Goal: Task Accomplishment & Management: Complete application form

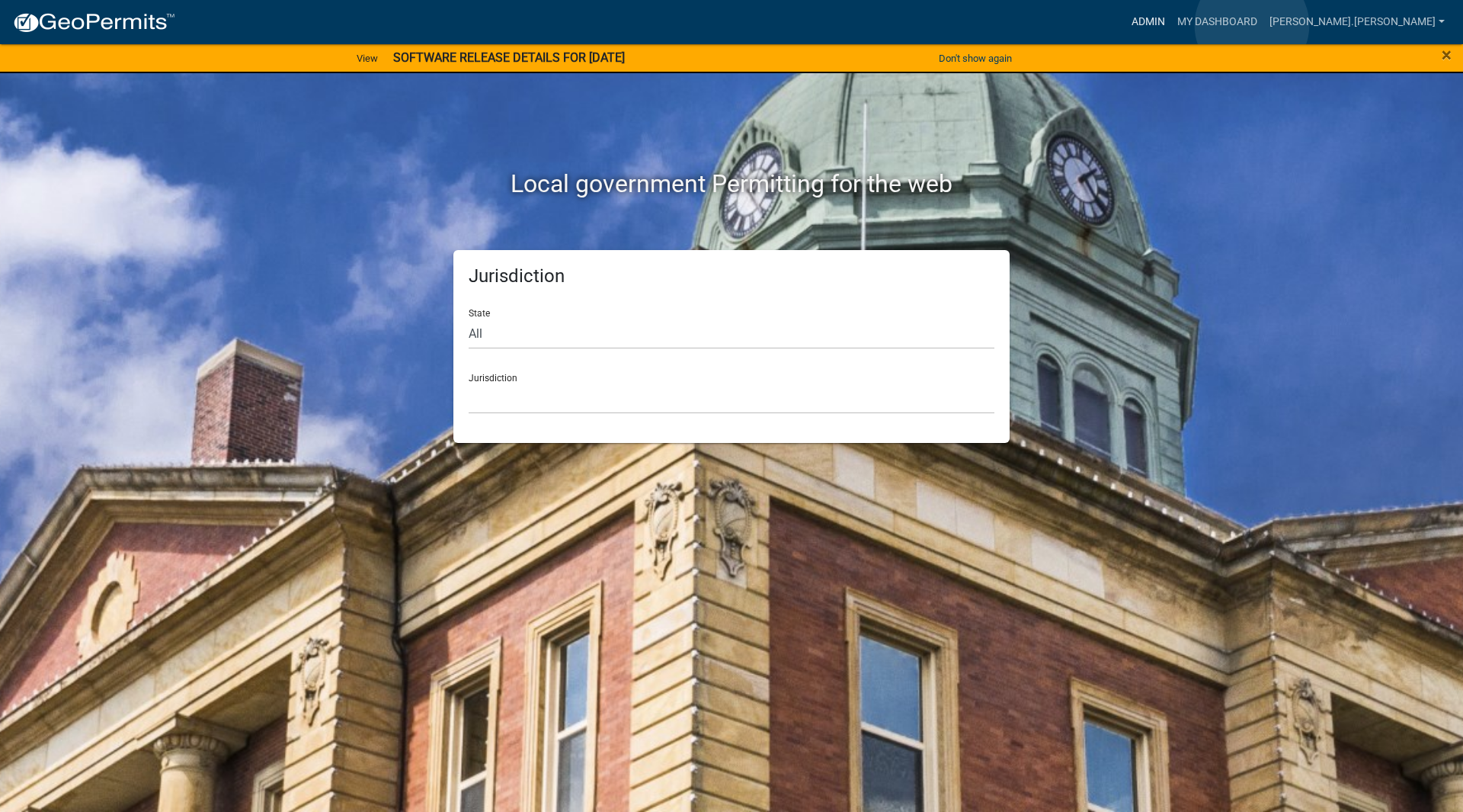
click at [1171, 25] on link "Admin" at bounding box center [1148, 22] width 46 height 29
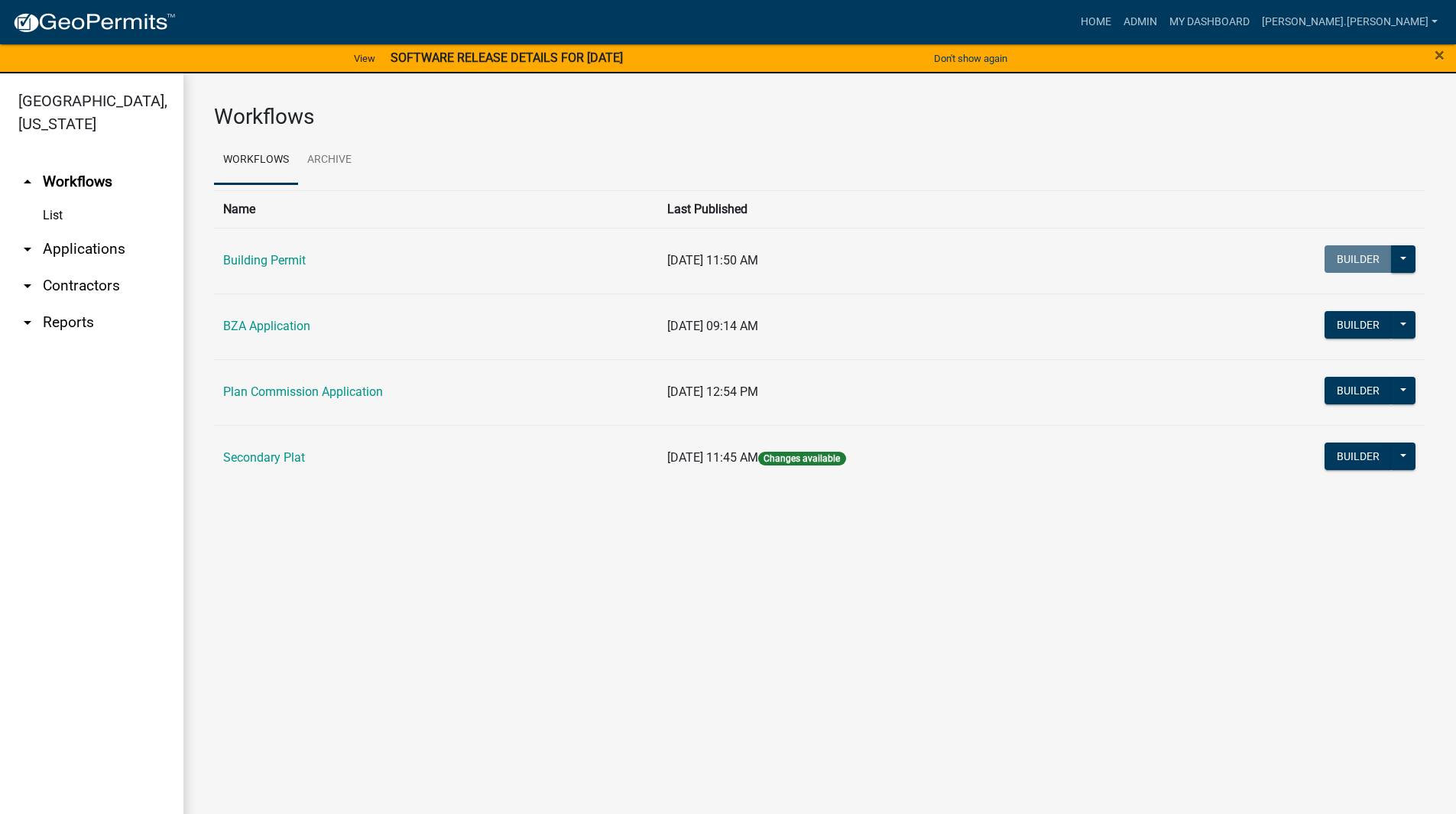
click at [78, 231] on link "arrow_drop_down Applications" at bounding box center [91, 249] width 183 height 36
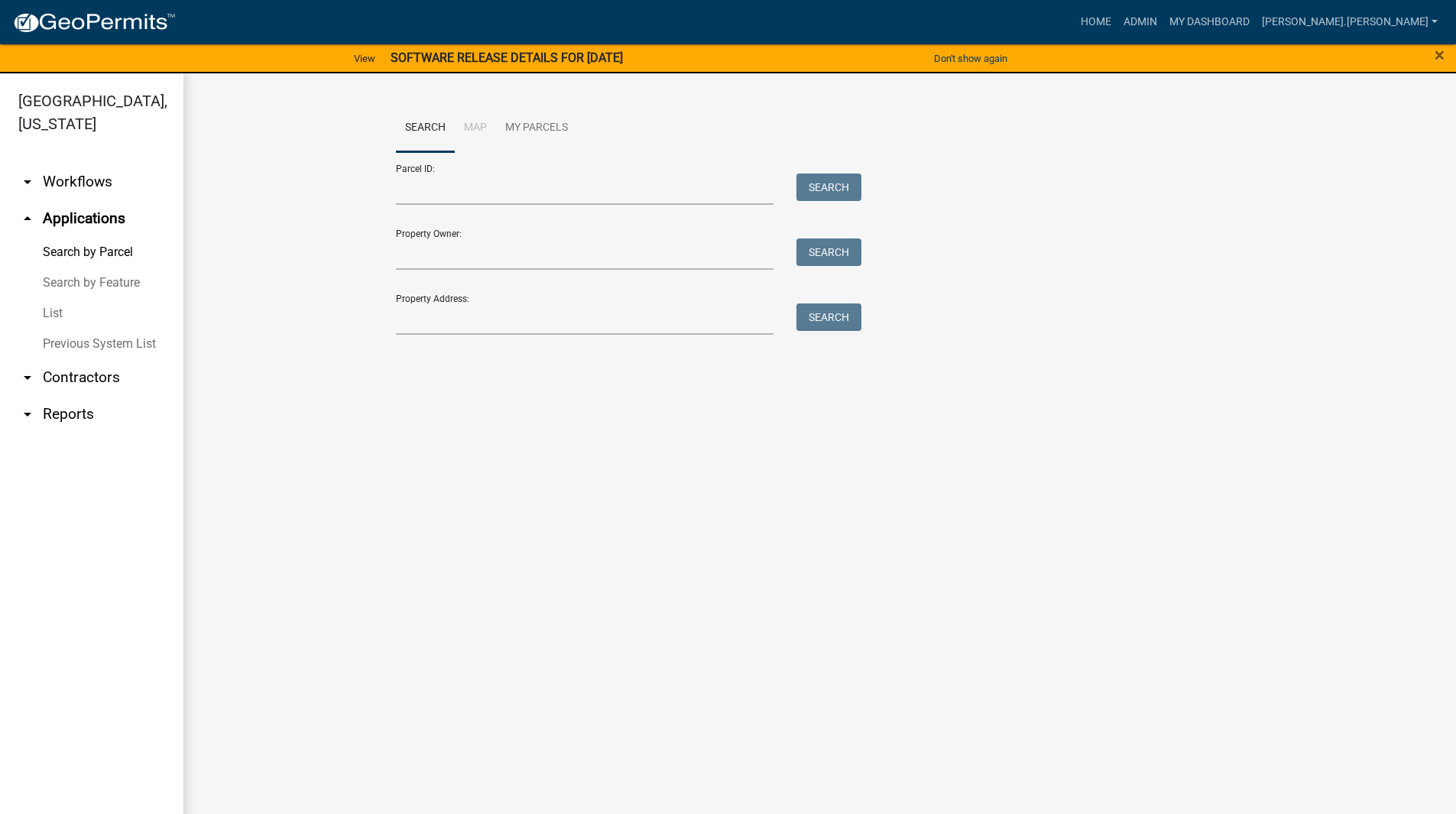
click at [61, 298] on link "List" at bounding box center [91, 312] width 183 height 30
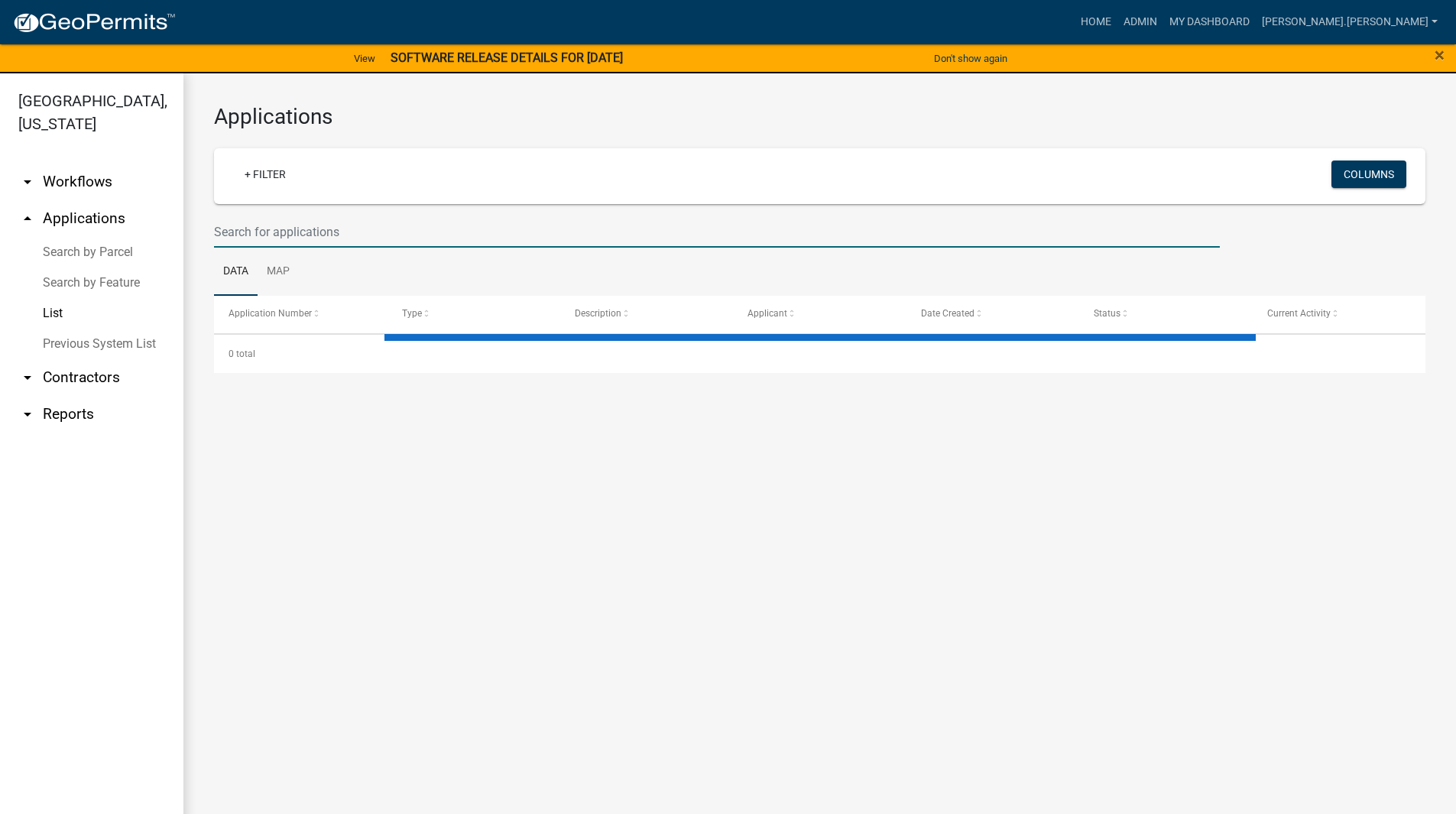
click at [275, 233] on input "text" at bounding box center [717, 232] width 1006 height 31
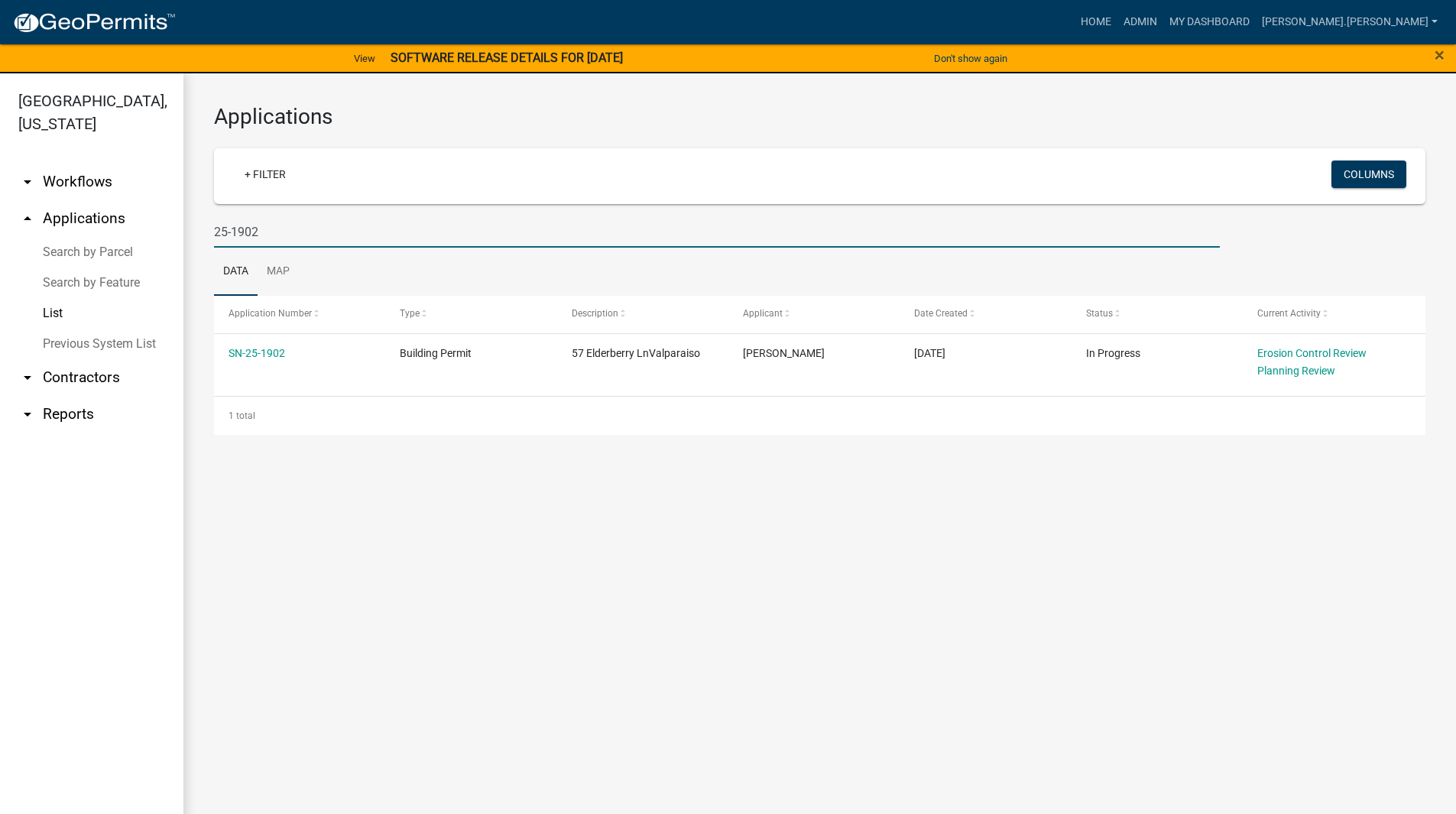
drag, startPoint x: 396, startPoint y: 226, endPoint x: 128, endPoint y: 211, distance: 268.4
click at [128, 211] on div "Porter County, Indiana arrow_drop_down Workflows List arrow_drop_up Application…" at bounding box center [728, 453] width 1456 height 758
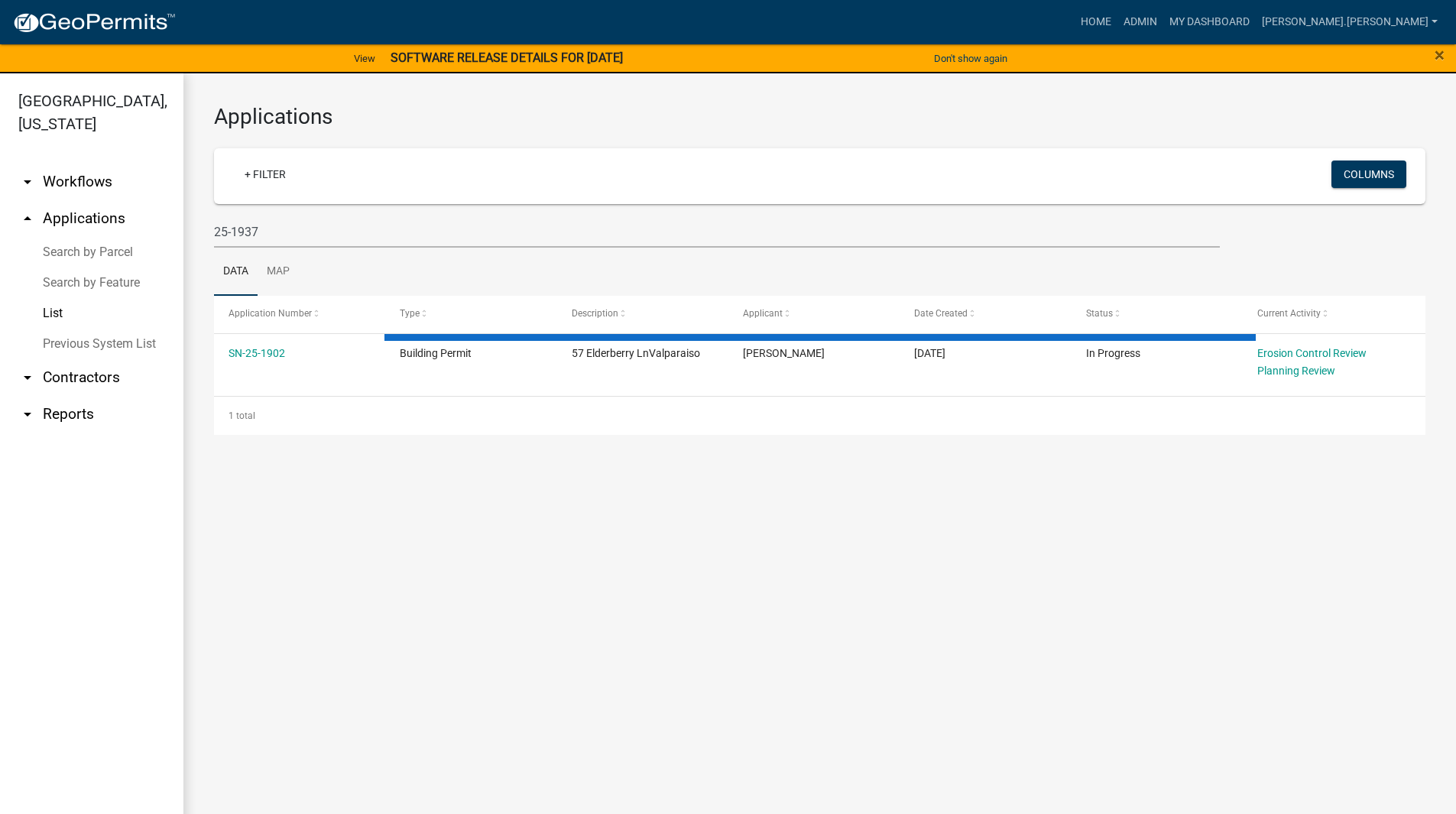
click at [188, 174] on div "Applications + Filter Columns 25-1937 Data Map Application Number Type Descript…" at bounding box center [820, 270] width 1273 height 392
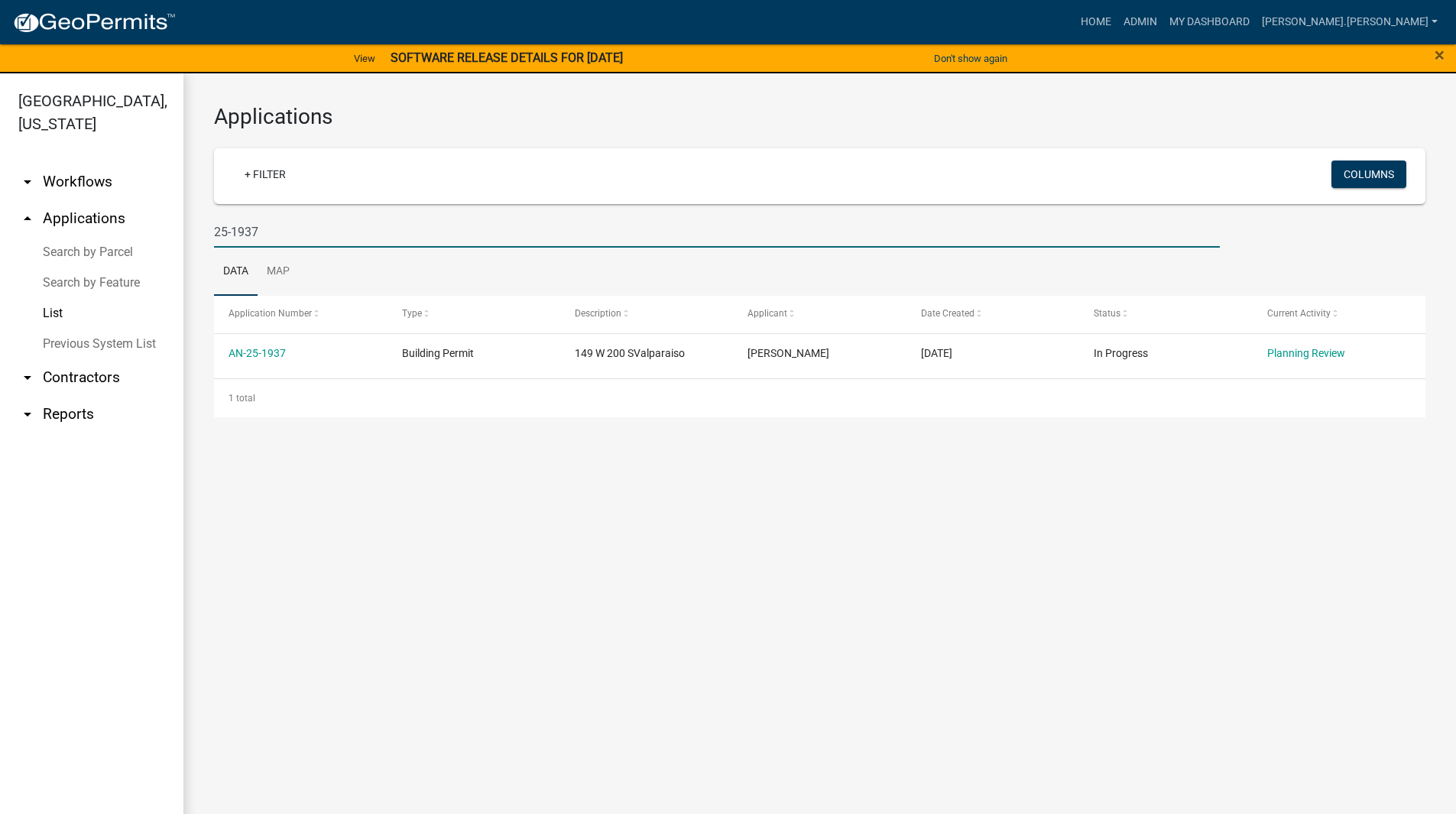
click at [277, 243] on input "25-1937" at bounding box center [717, 232] width 1006 height 31
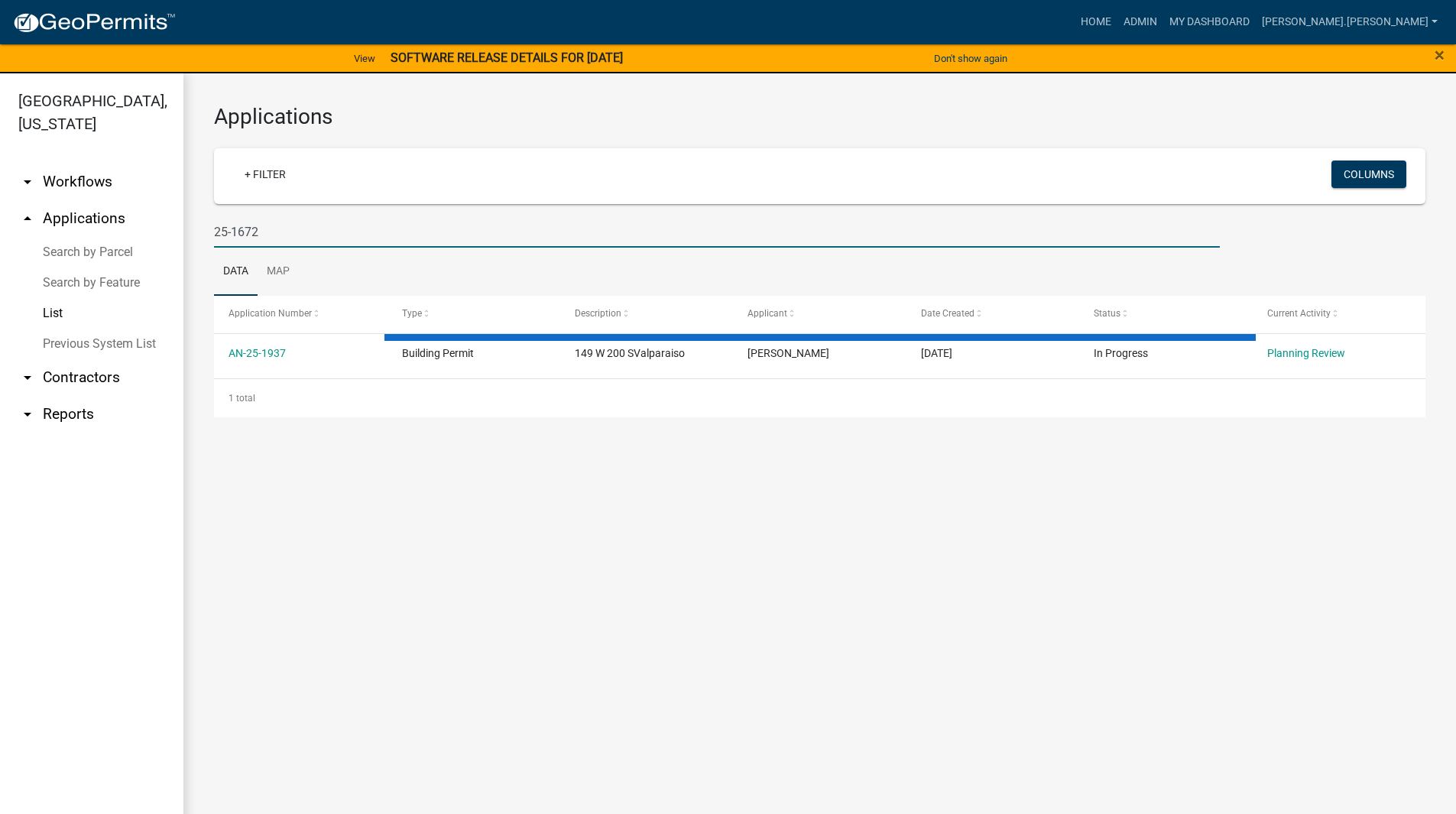
type input "25-1672"
click at [205, 128] on div "Applications + Filter Columns 25-1672 Data Map Application Number Type Descript…" at bounding box center [820, 260] width 1273 height 374
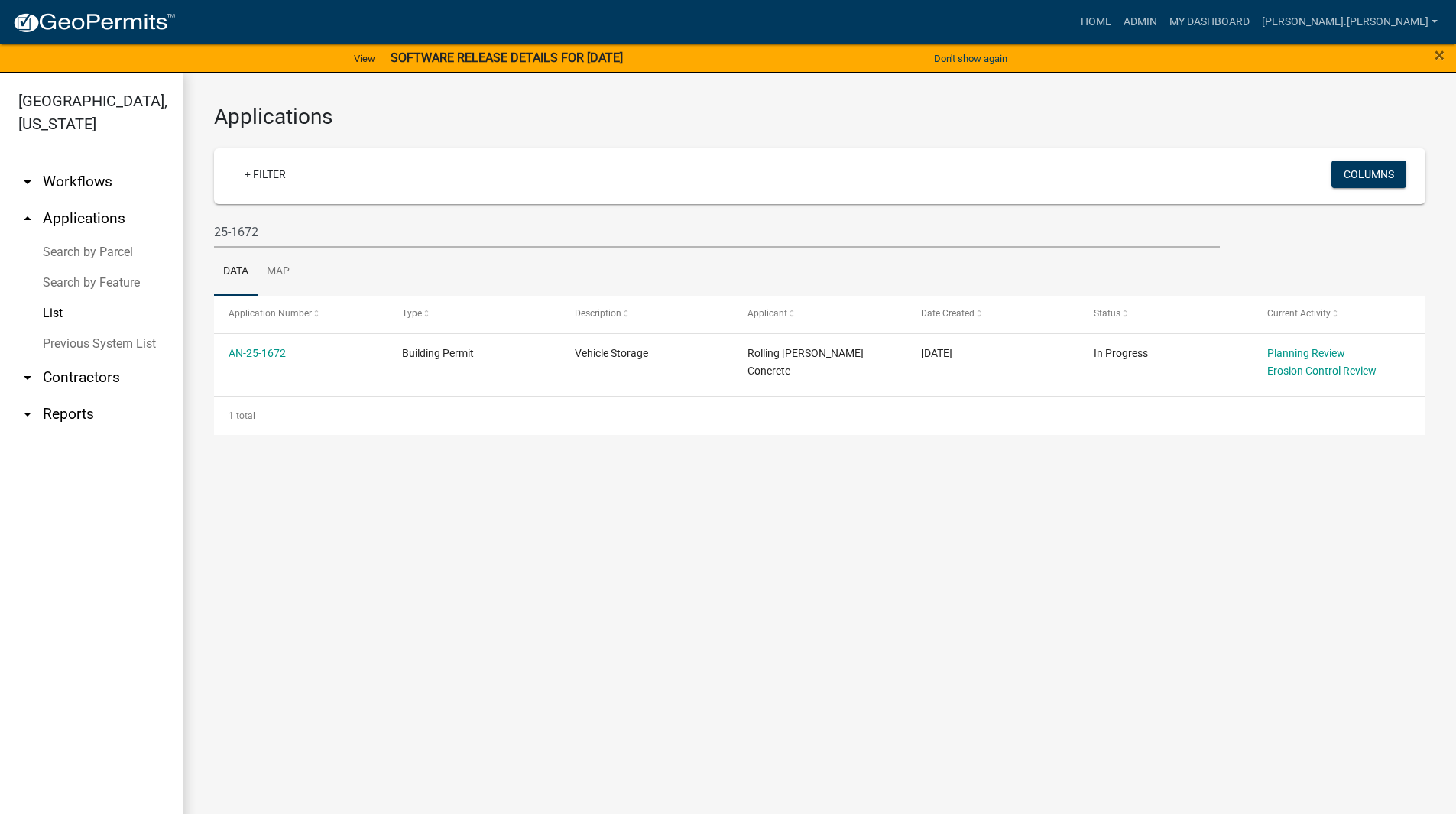
click at [92, 237] on link "Search by Parcel" at bounding box center [91, 252] width 183 height 30
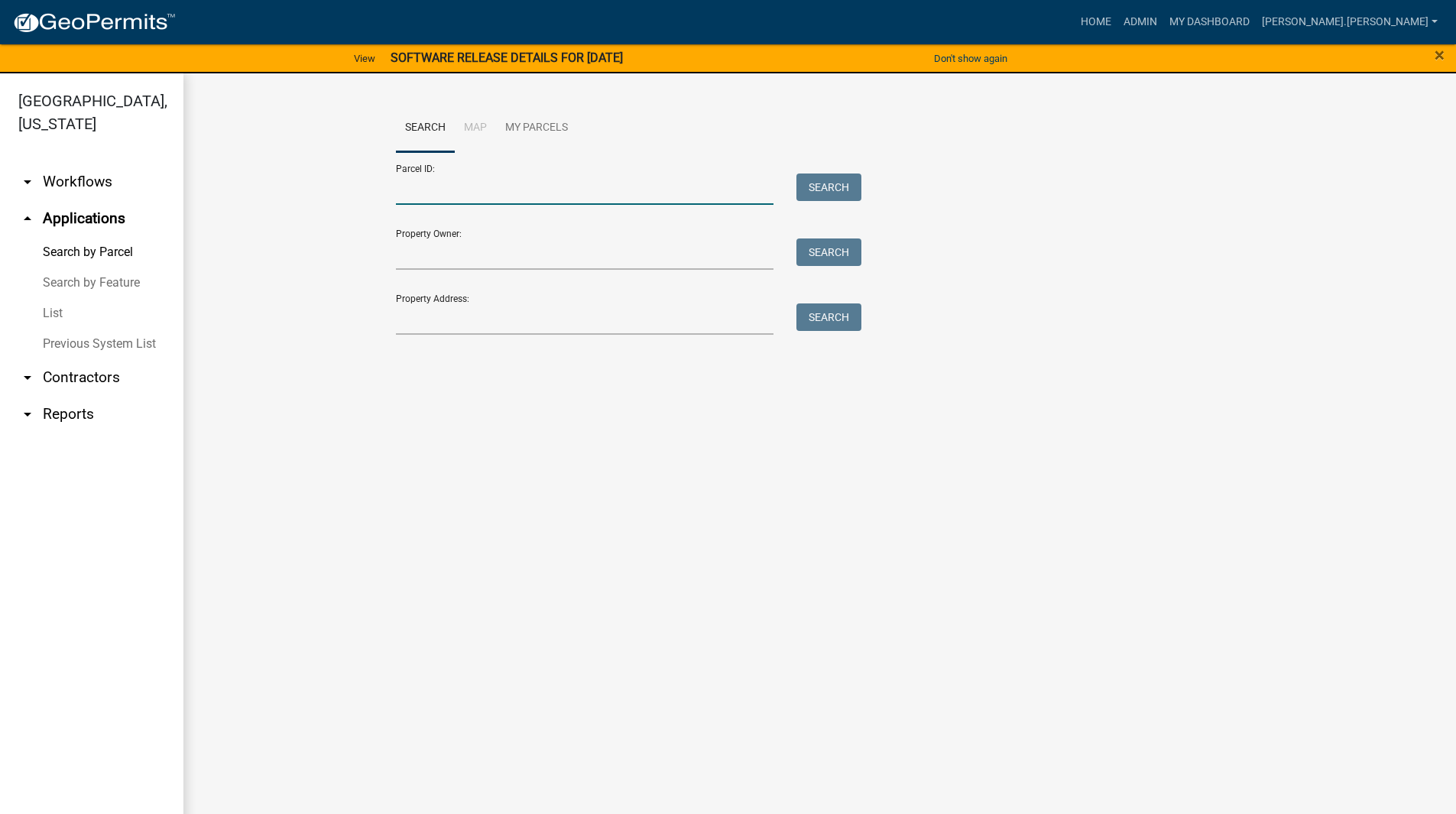
click at [438, 191] on input "Parcel ID:" at bounding box center [585, 189] width 379 height 31
paste input "641111403005000028"
type input "641111403005000028"
click at [802, 187] on button "Search" at bounding box center [828, 187] width 65 height 28
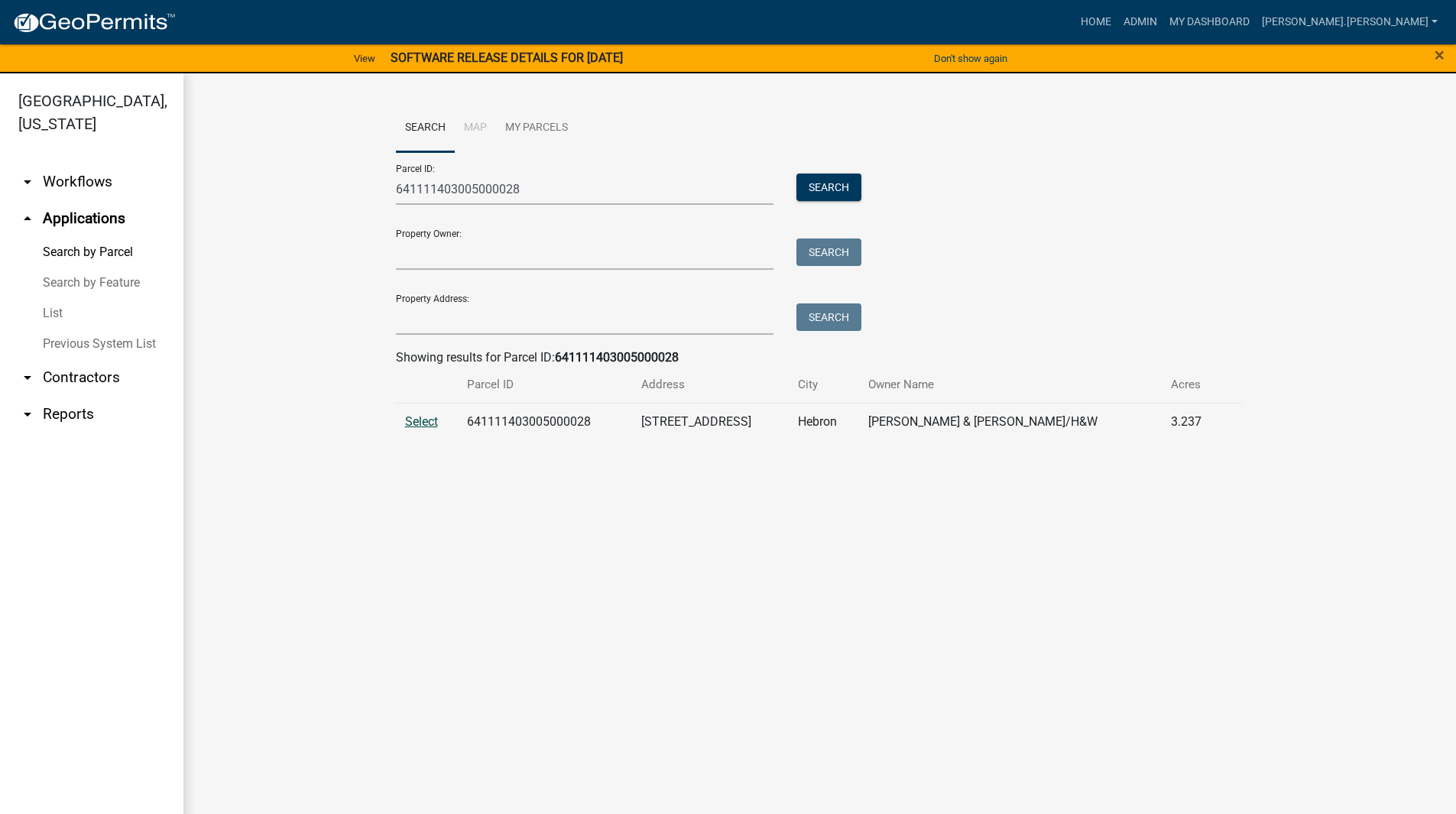
click at [405, 422] on span "Select" at bounding box center [422, 421] width 33 height 15
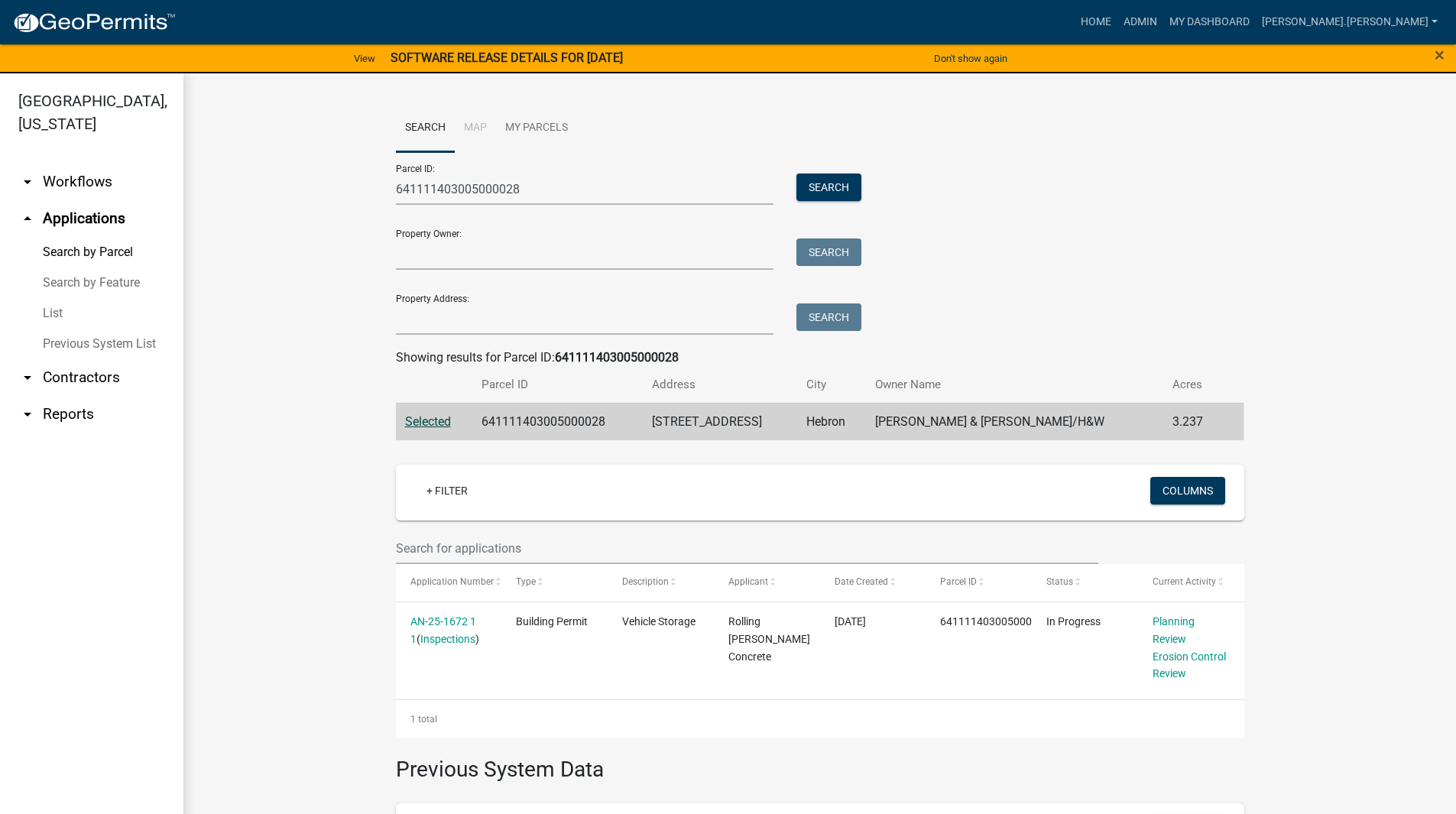
click at [63, 267] on link "Search by Feature" at bounding box center [91, 282] width 183 height 30
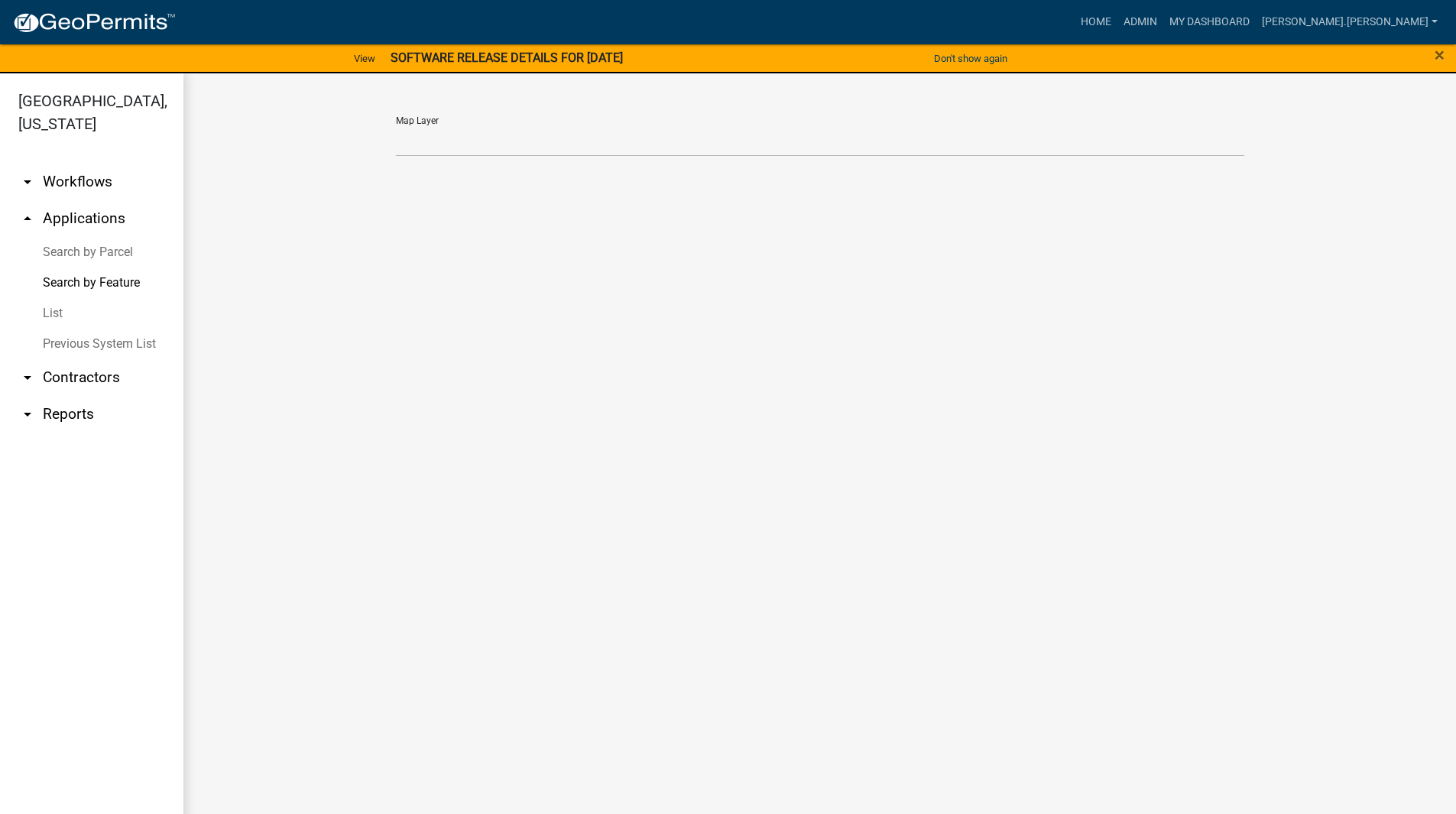
click at [115, 237] on link "Search by Parcel" at bounding box center [91, 252] width 183 height 30
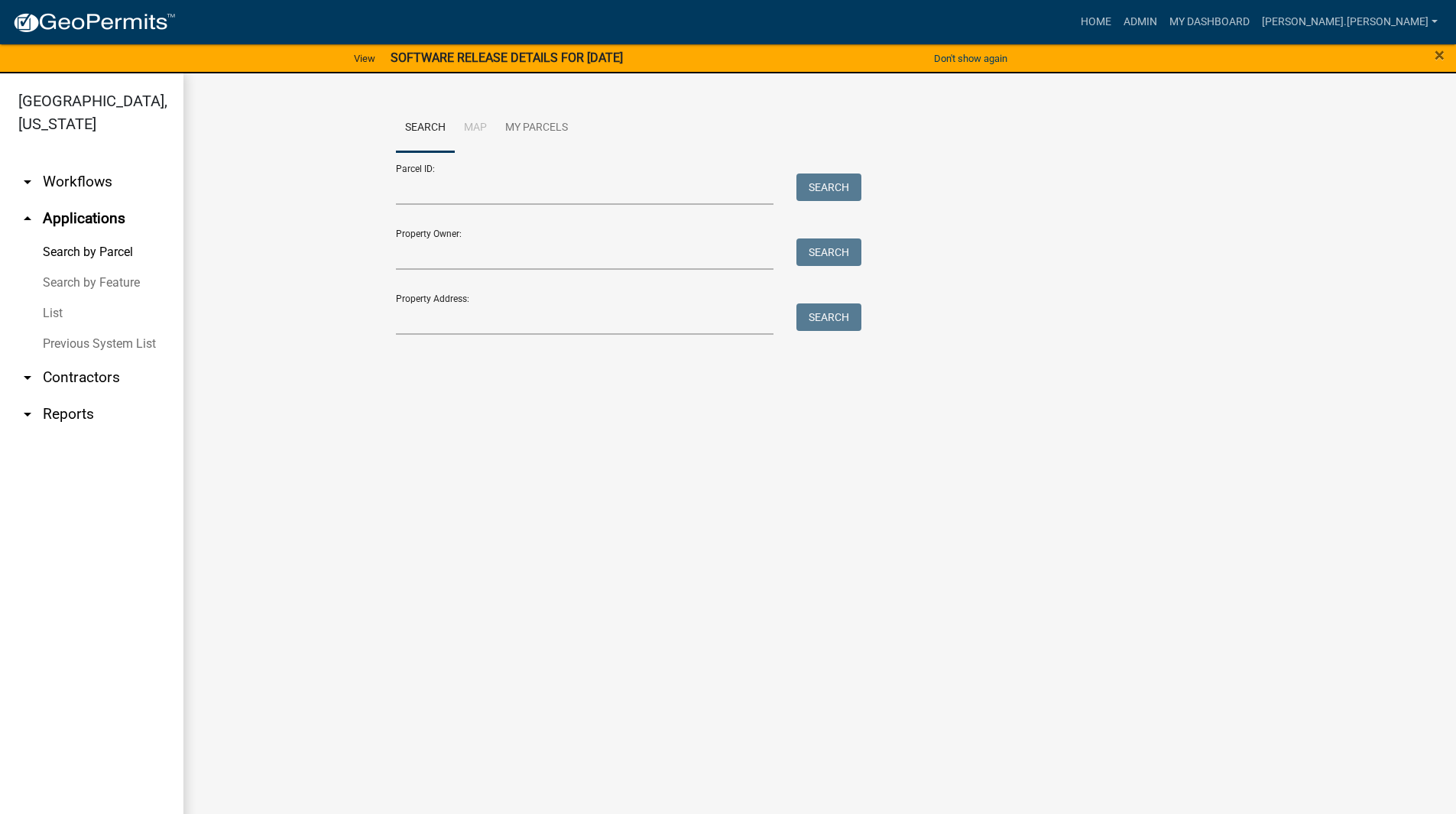
click at [61, 298] on link "List" at bounding box center [91, 312] width 183 height 30
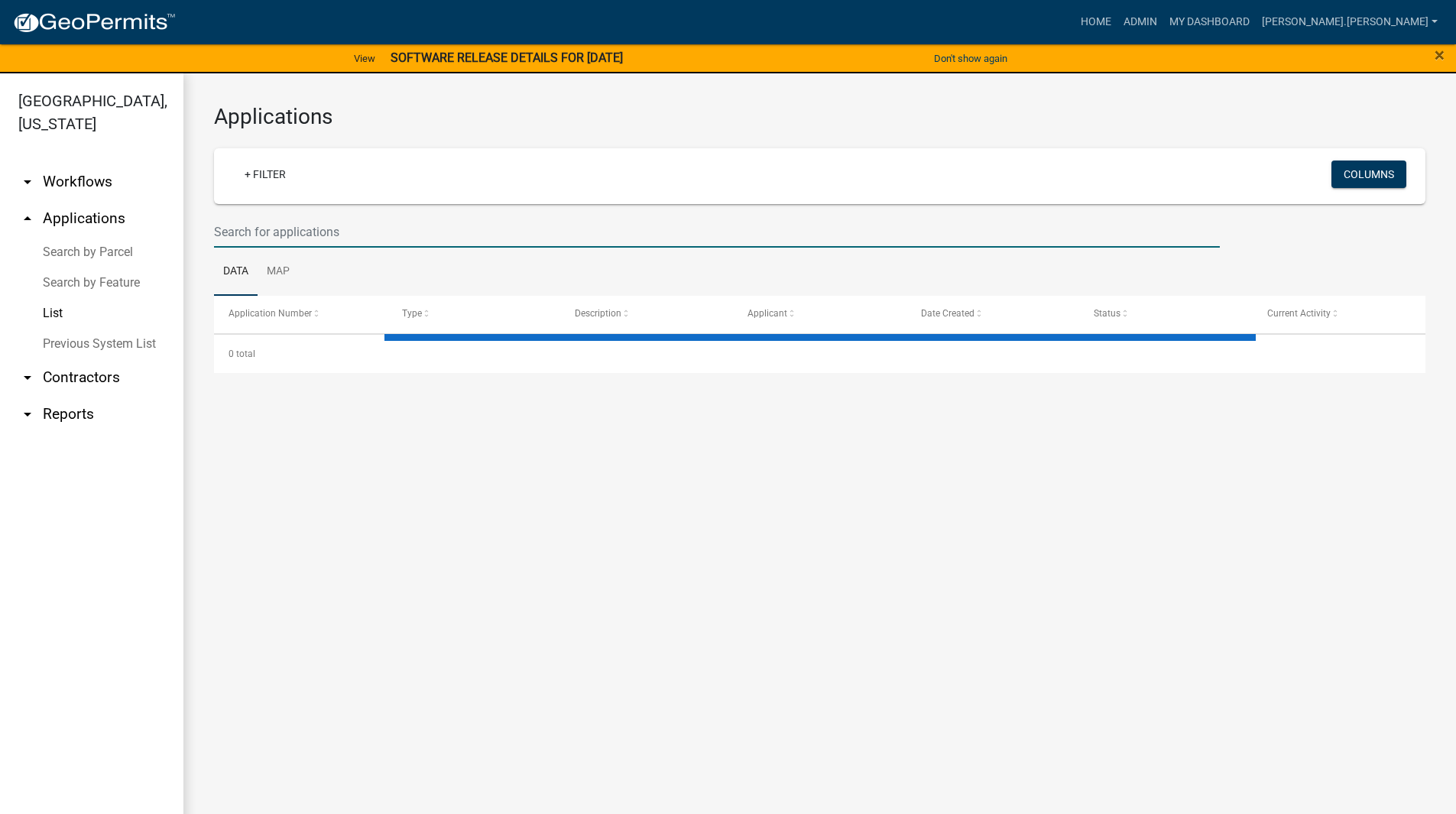
click at [374, 233] on input "text" at bounding box center [717, 232] width 1006 height 31
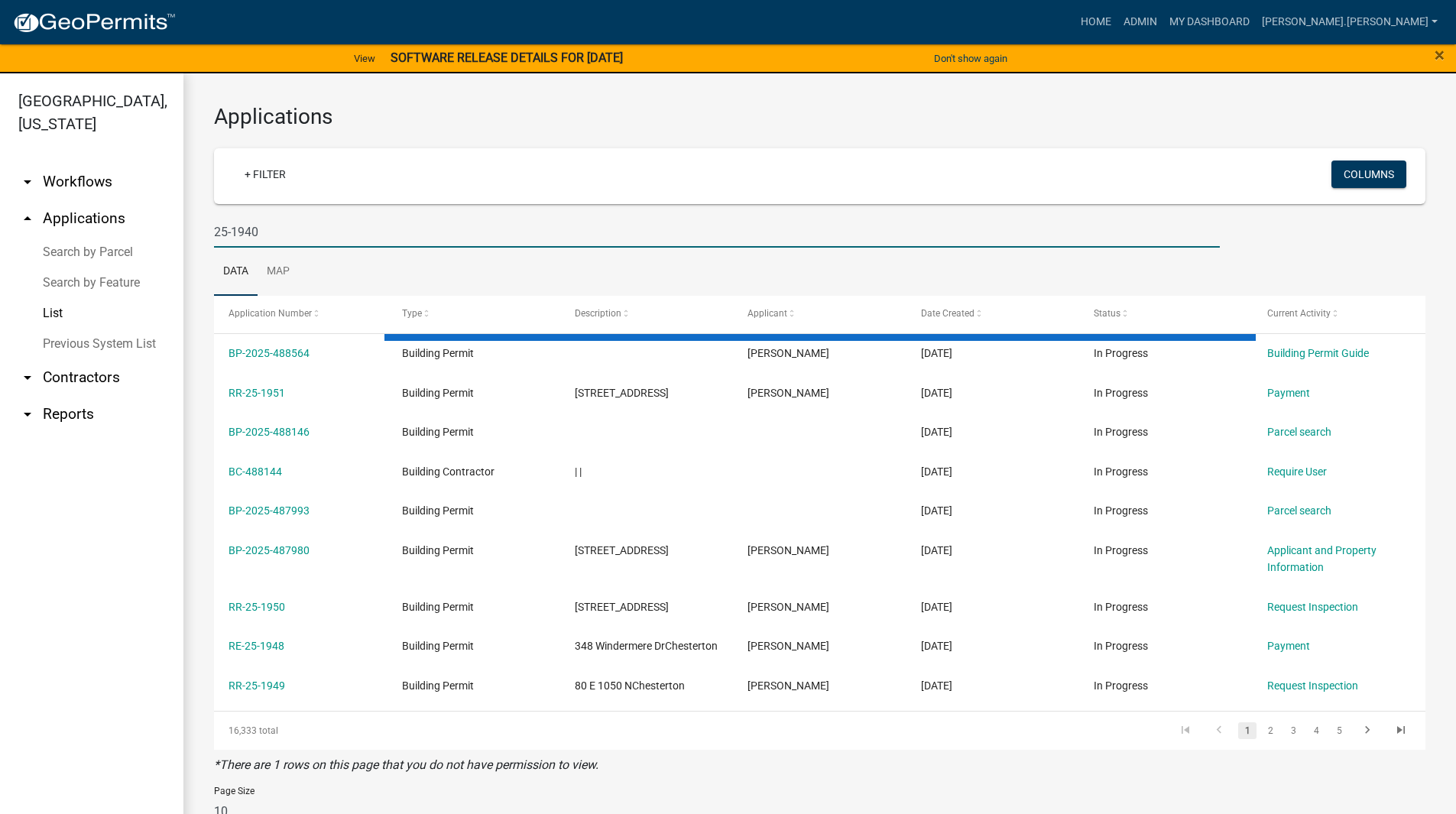
type input "25-1940"
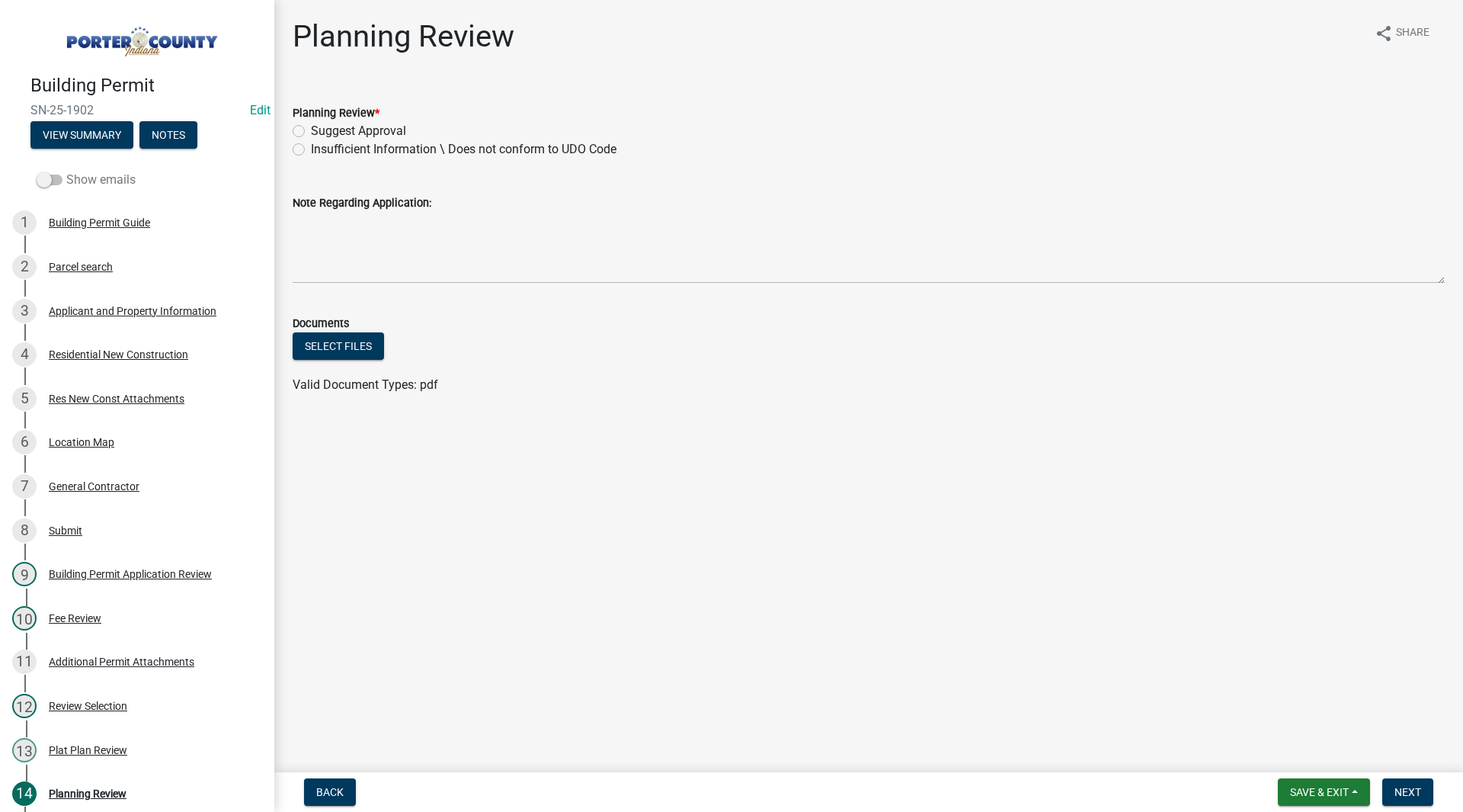
click at [55, 181] on span at bounding box center [49, 180] width 26 height 10
click at [67, 171] on input "Show emails" at bounding box center [67, 171] width 0 height 0
click at [55, 181] on span at bounding box center [49, 180] width 26 height 10
click at [67, 171] on input "Show emails" at bounding box center [67, 171] width 0 height 0
click at [55, 181] on span at bounding box center [49, 180] width 26 height 10
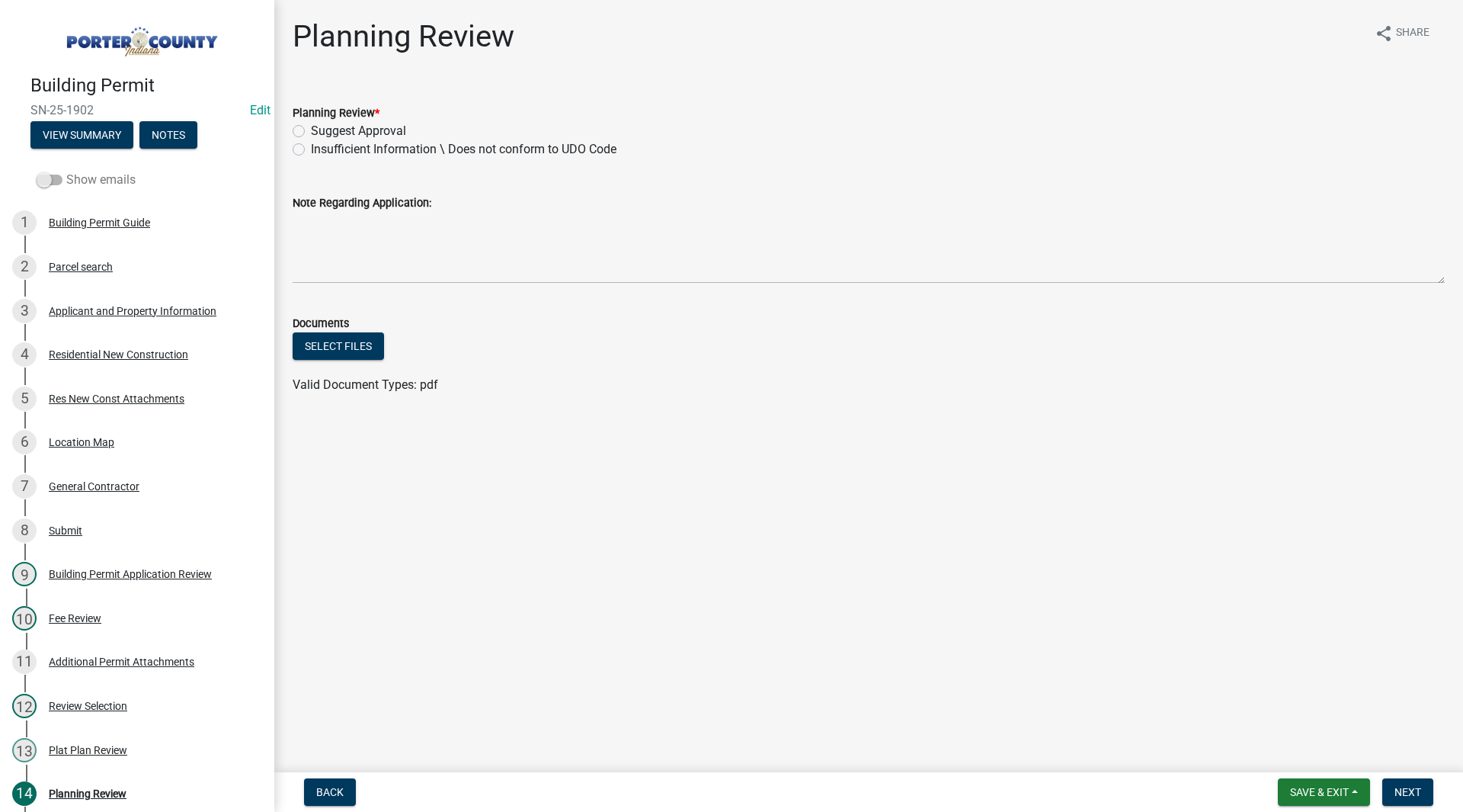
click at [67, 171] on input "Show emails" at bounding box center [67, 171] width 0 height 0
click at [55, 181] on span at bounding box center [49, 180] width 26 height 10
click at [67, 171] on input "Show emails" at bounding box center [67, 171] width 0 height 0
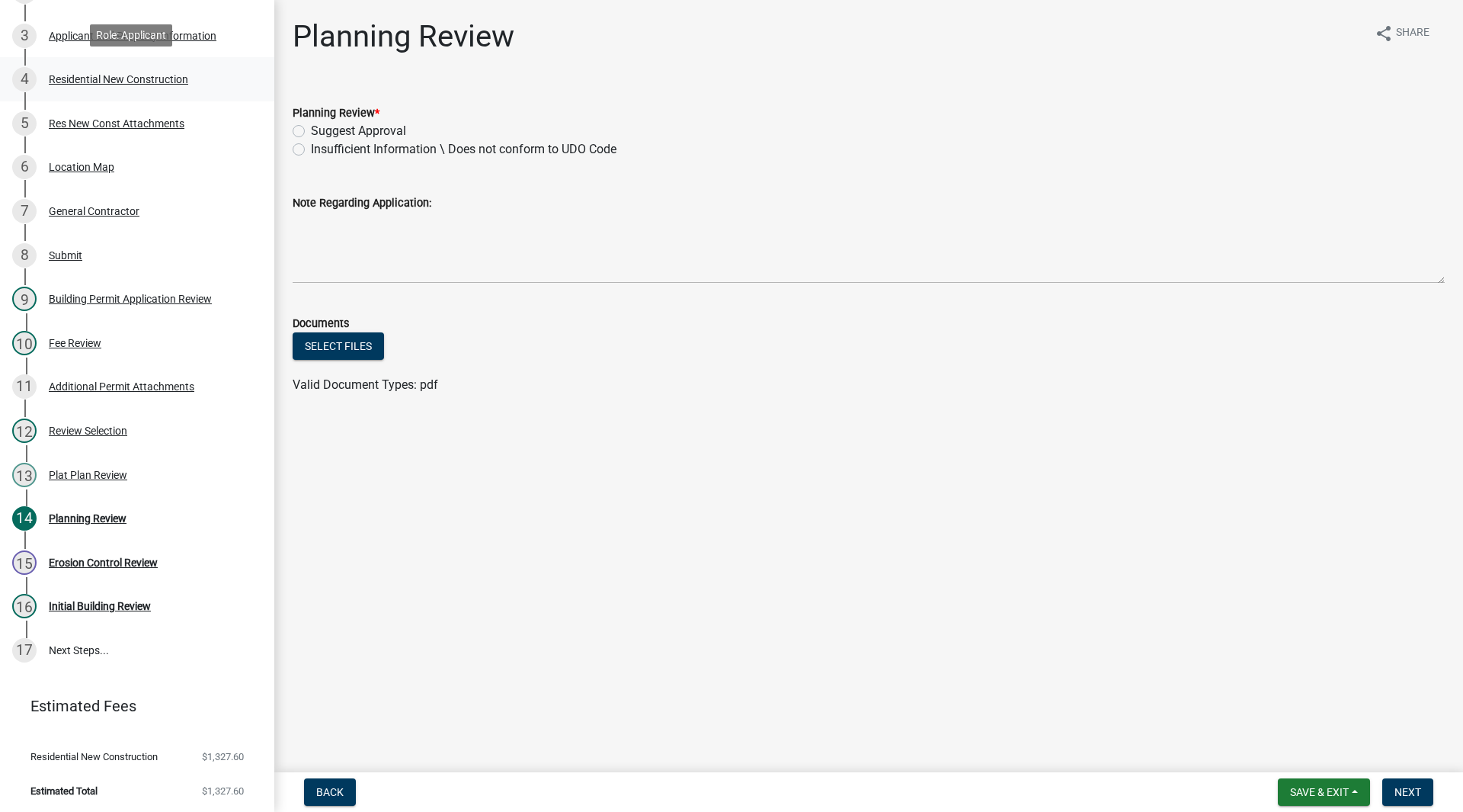
click at [151, 94] on link "4 Residential New Construction" at bounding box center [137, 79] width 274 height 44
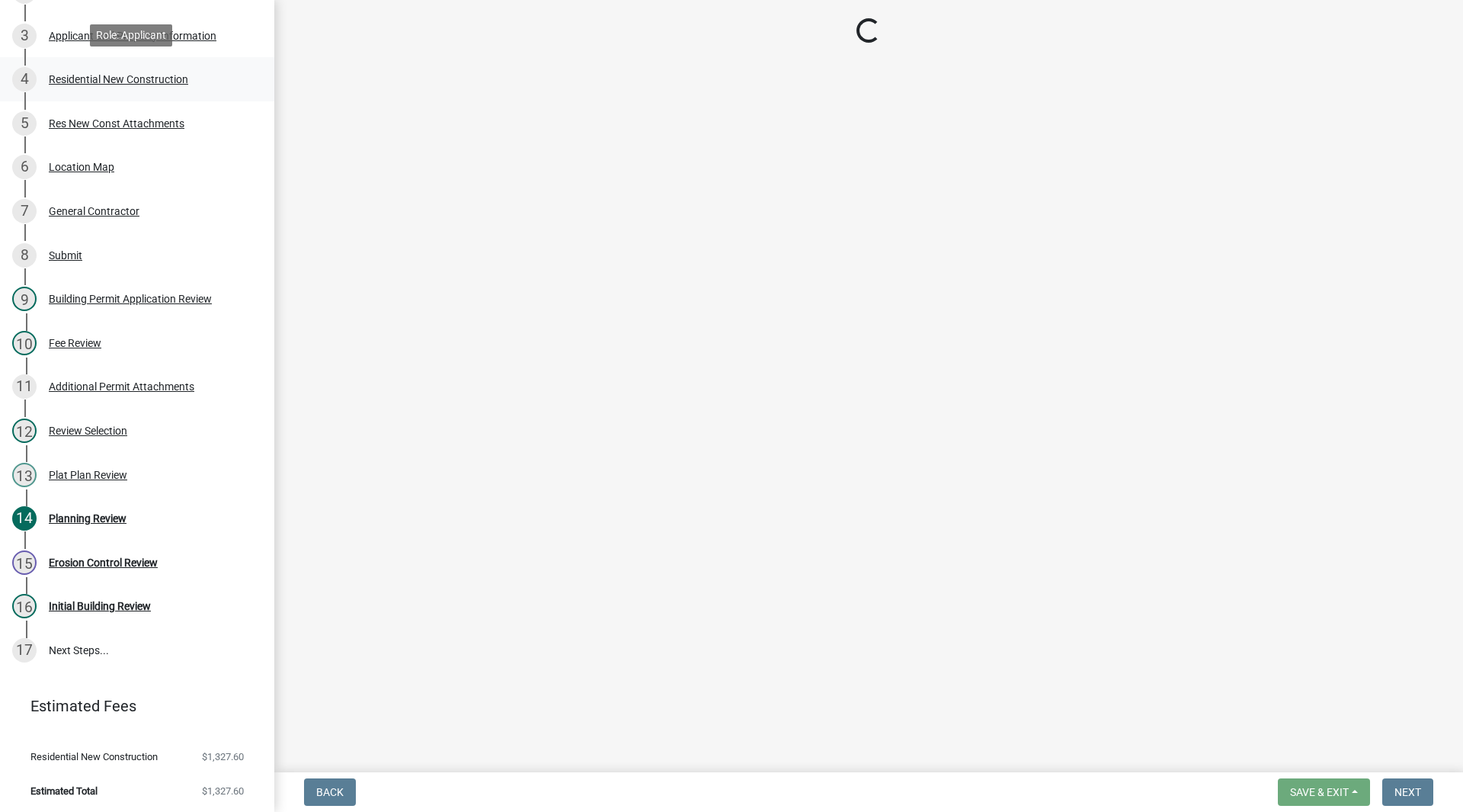
select select "9e518564-4428-4eb4-941b-0b1ac8082854"
select select "ac5c74af-6cd7-44c6-8b3b-d3d049808b18"
select select "b5a5c90e-8d72-4ffd-8079-af89c218e1ea"
select select "bc1034c9-9a5f-4372-bced-1af0bc4c05e7"
select select "fb7c1b5d-c732-494d-9560-ca0fb17ec253"
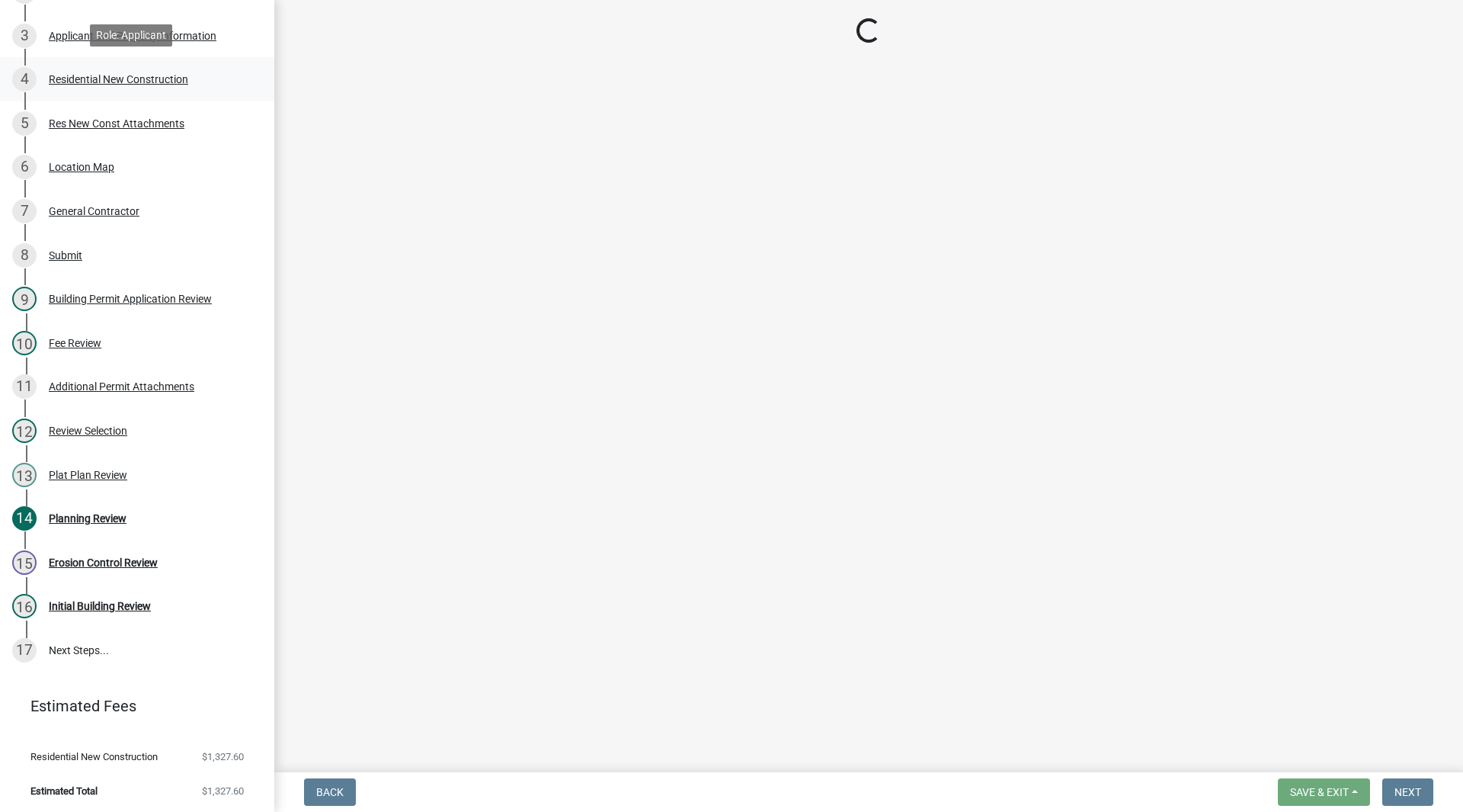
select select "4ed651f6-e774-4e8f-9661-530b5508df77"
select select "bbae15df-4b7c-4889-a1a2-bdce83955e33"
select select "d3842ca8-a9b0-43e7-b24f-ba0c572b5ff6"
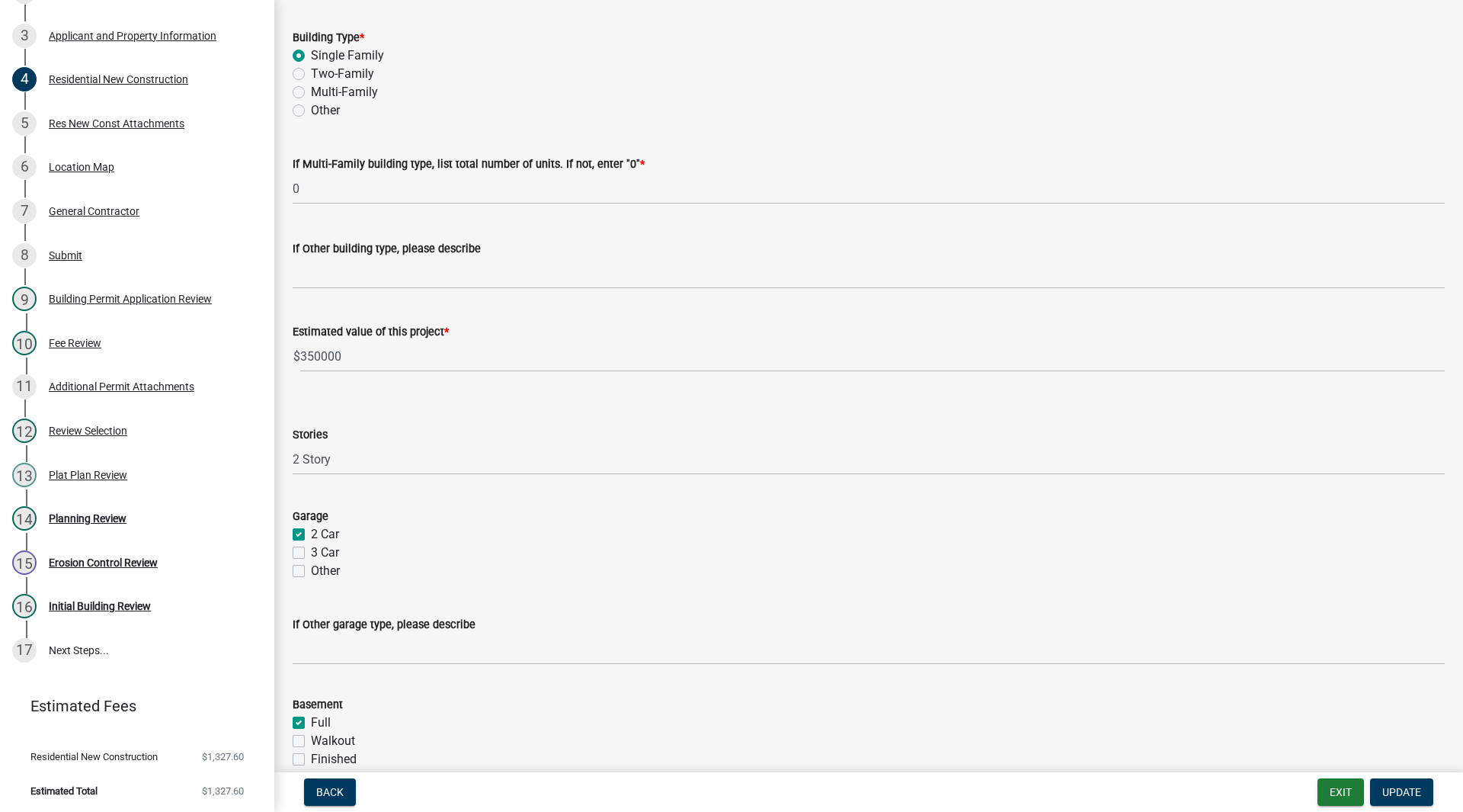
scroll to position [0, 0]
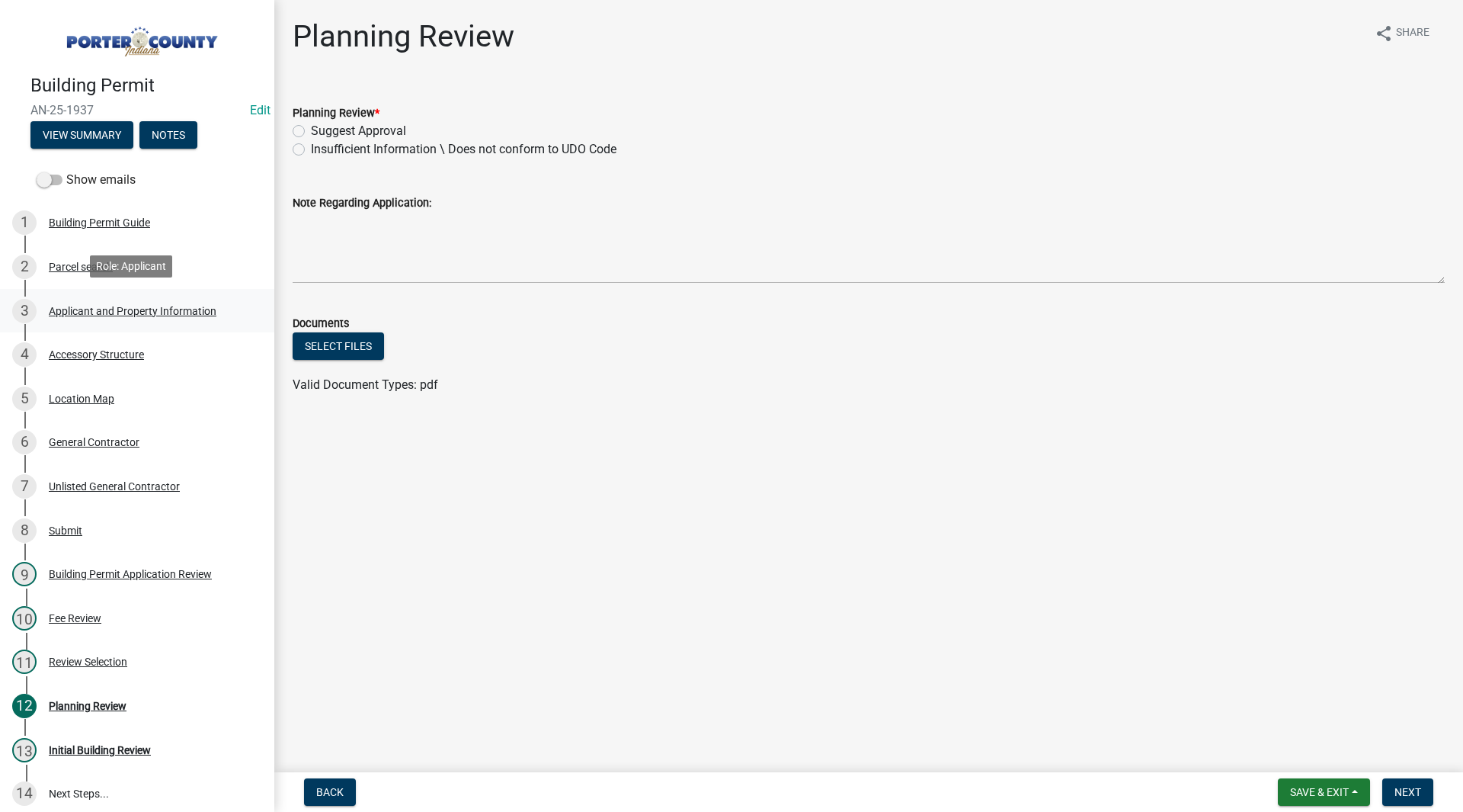
click at [190, 300] on div "3 Applicant and Property Information" at bounding box center [131, 311] width 238 height 24
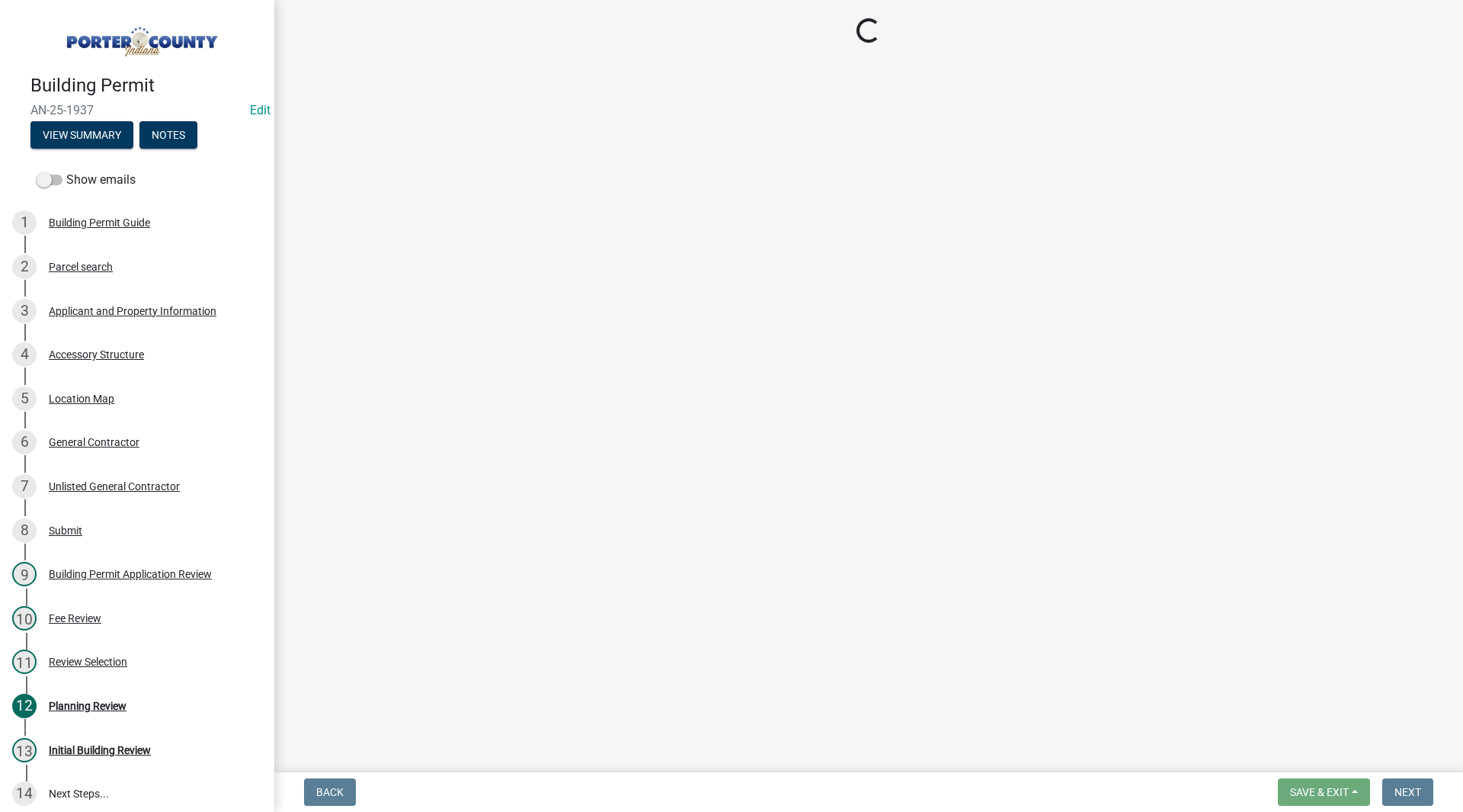
select select "eebc071e-620a-4db8-83e9-cb6b194c67e9"
select select "ea6751d4-6bf7-4a16-89ee-f7801ab82aa1"
select select "271bd504-2c49-4a3f-937e-0db1d3436bac"
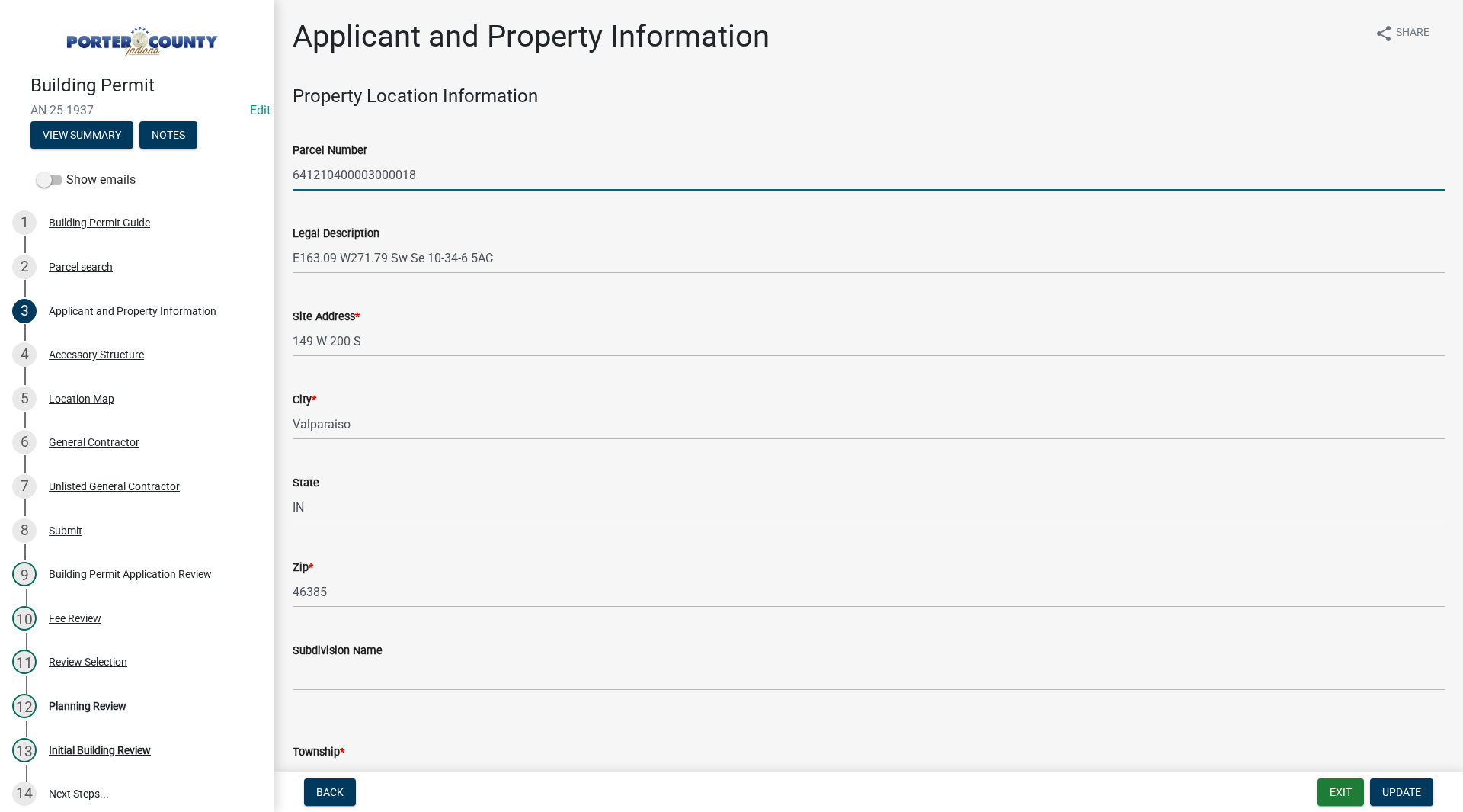
drag, startPoint x: 417, startPoint y: 175, endPoint x: 295, endPoint y: 164, distance: 122.5
click at [295, 164] on input "641210400003000018" at bounding box center [868, 175] width 1152 height 31
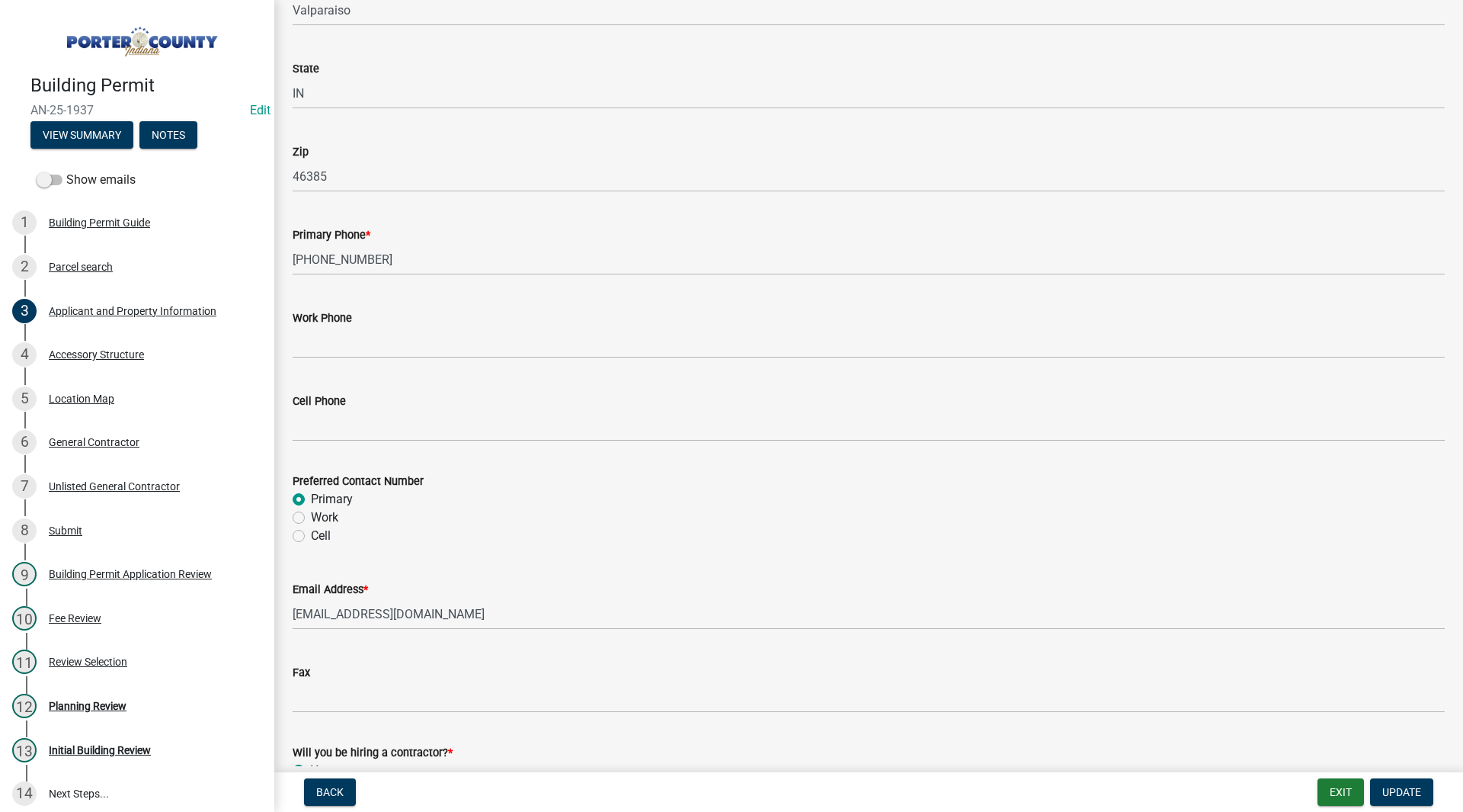
scroll to position [2040, 0]
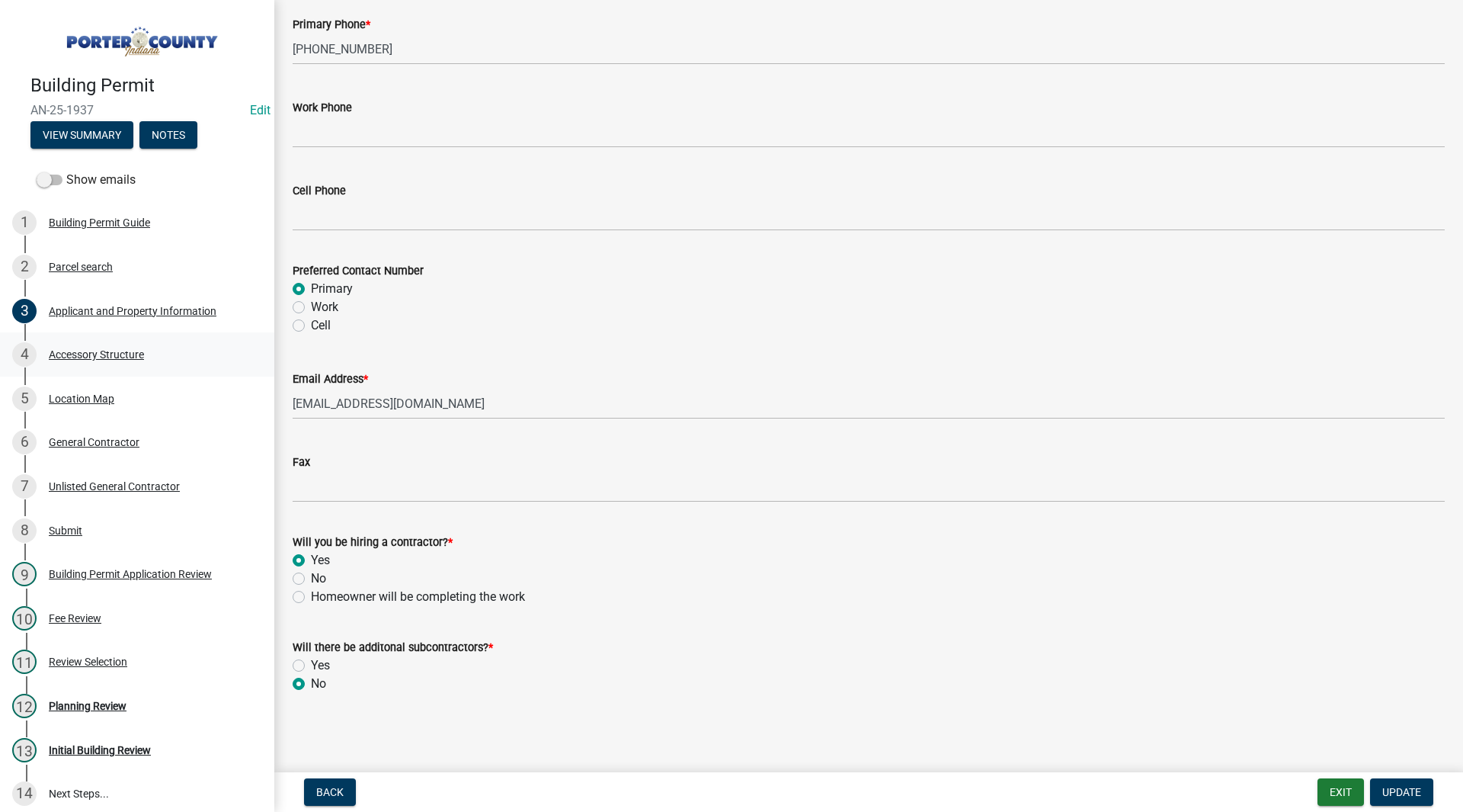
click at [86, 353] on div "Accessory Structure" at bounding box center [96, 354] width 95 height 10
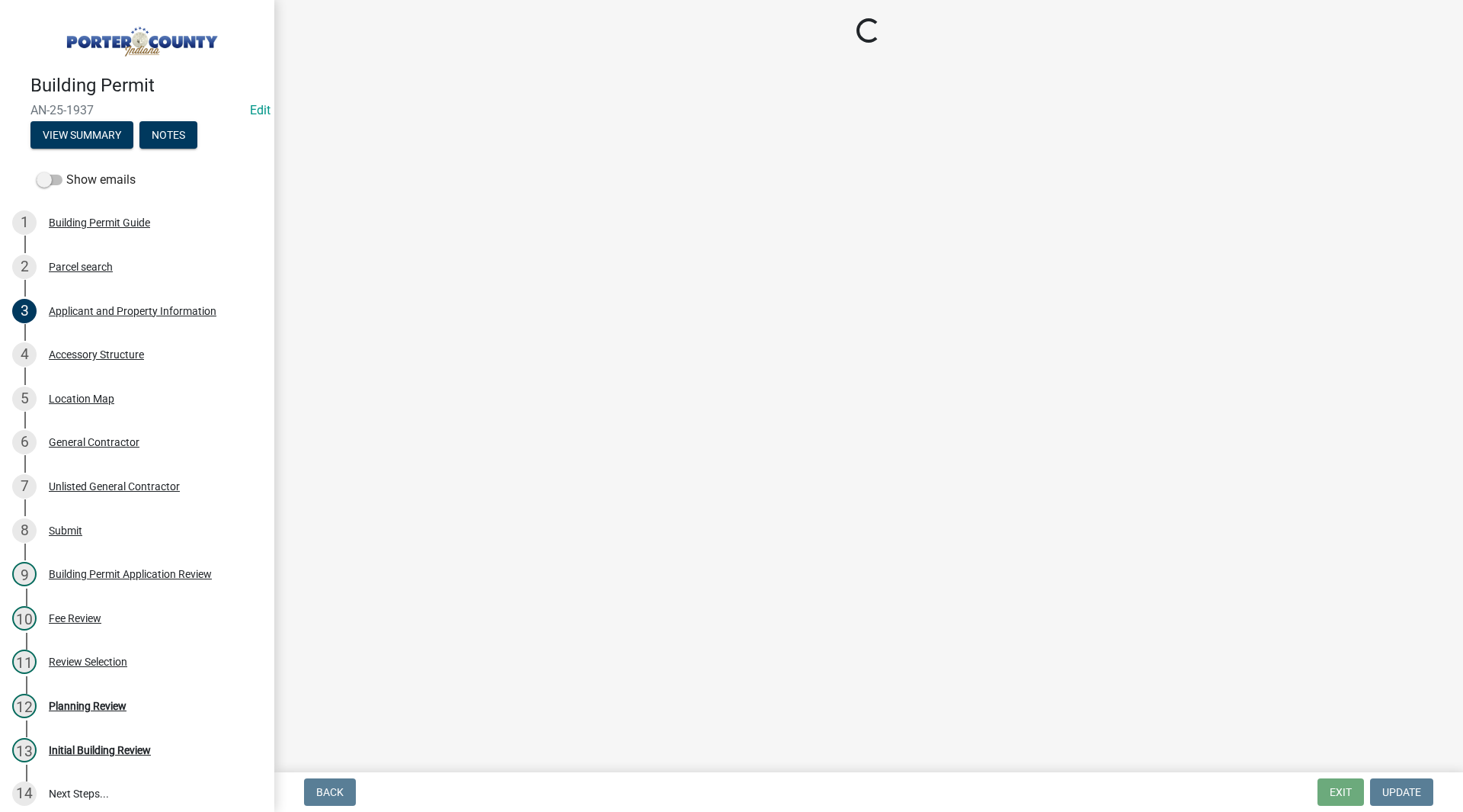
select select "b3000bfd-f408-4deb-8000-b6d1b85894a4"
select select "968dc824-c675-4889-9261-eecf15873776"
select select "3cff20c0-3f0c-46d5-8ea1-4d56f0396f42"
select select "d63a0ebc-b44d-481d-ab70-ec75eba29316"
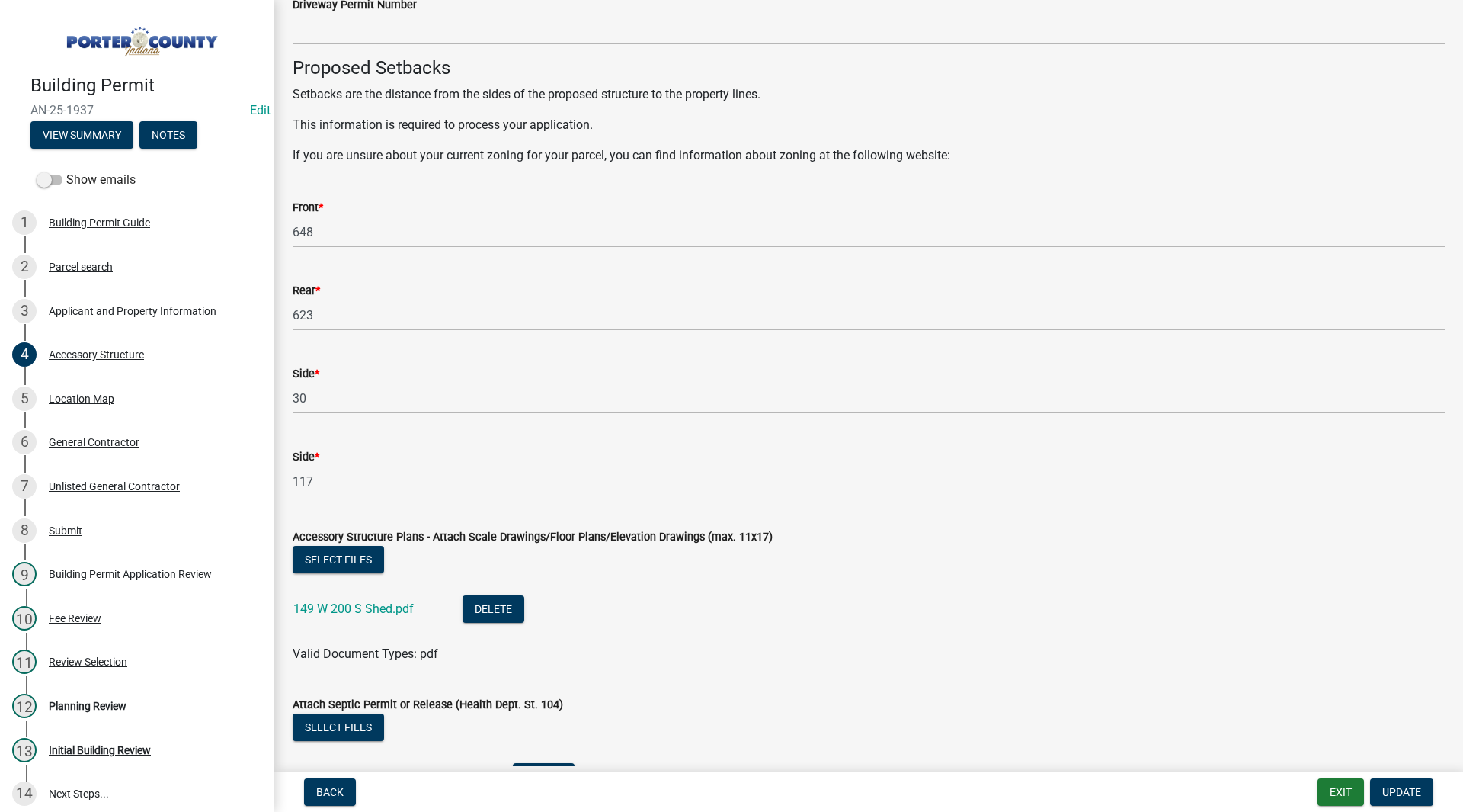
scroll to position [2577, 0]
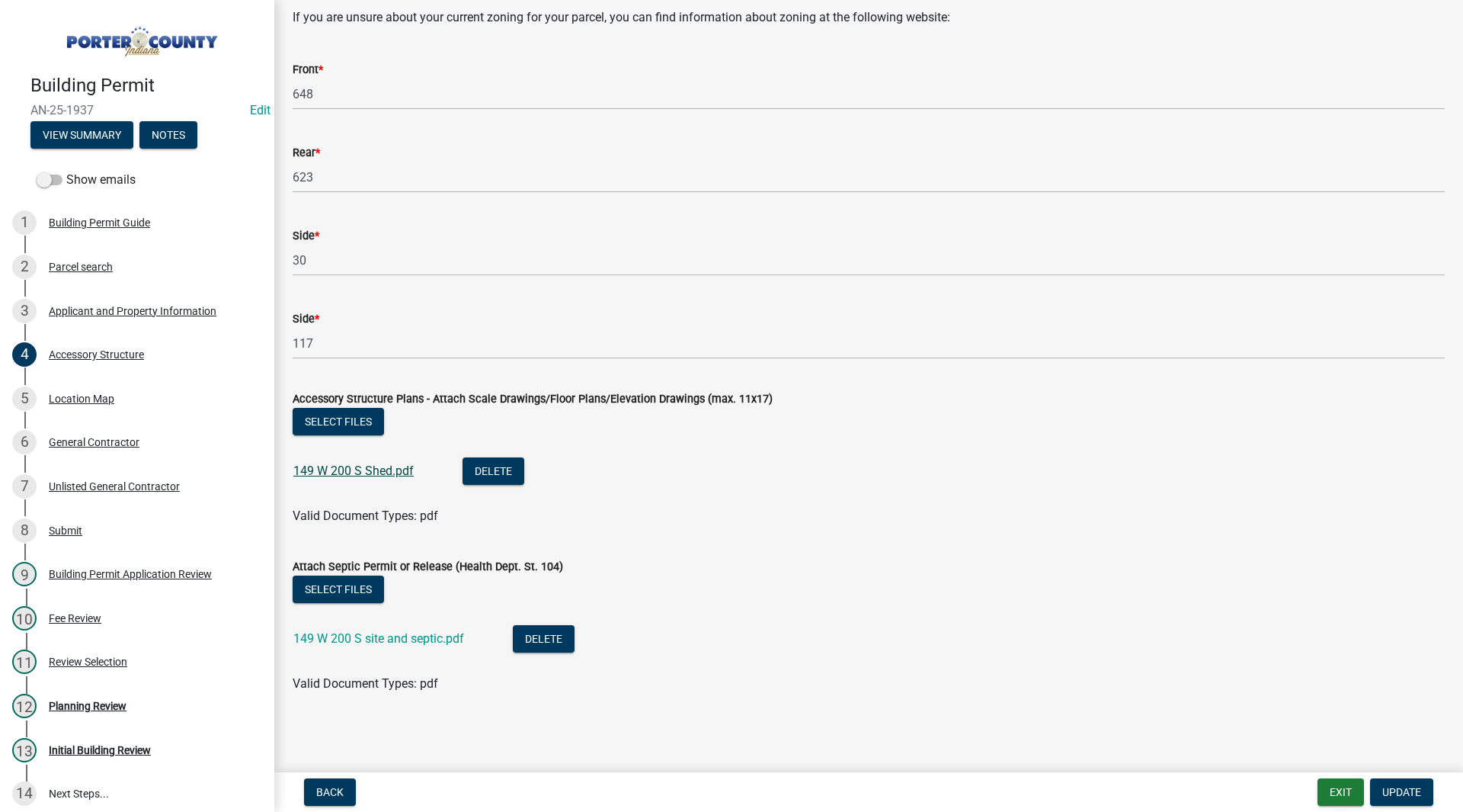
click at [376, 468] on link "149 W 200 S Shed.pdf" at bounding box center [353, 470] width 120 height 15
click at [423, 634] on link "149 W 200 S site and septic.pdf" at bounding box center [378, 638] width 171 height 15
click at [111, 393] on div "Location Map" at bounding box center [81, 398] width 66 height 10
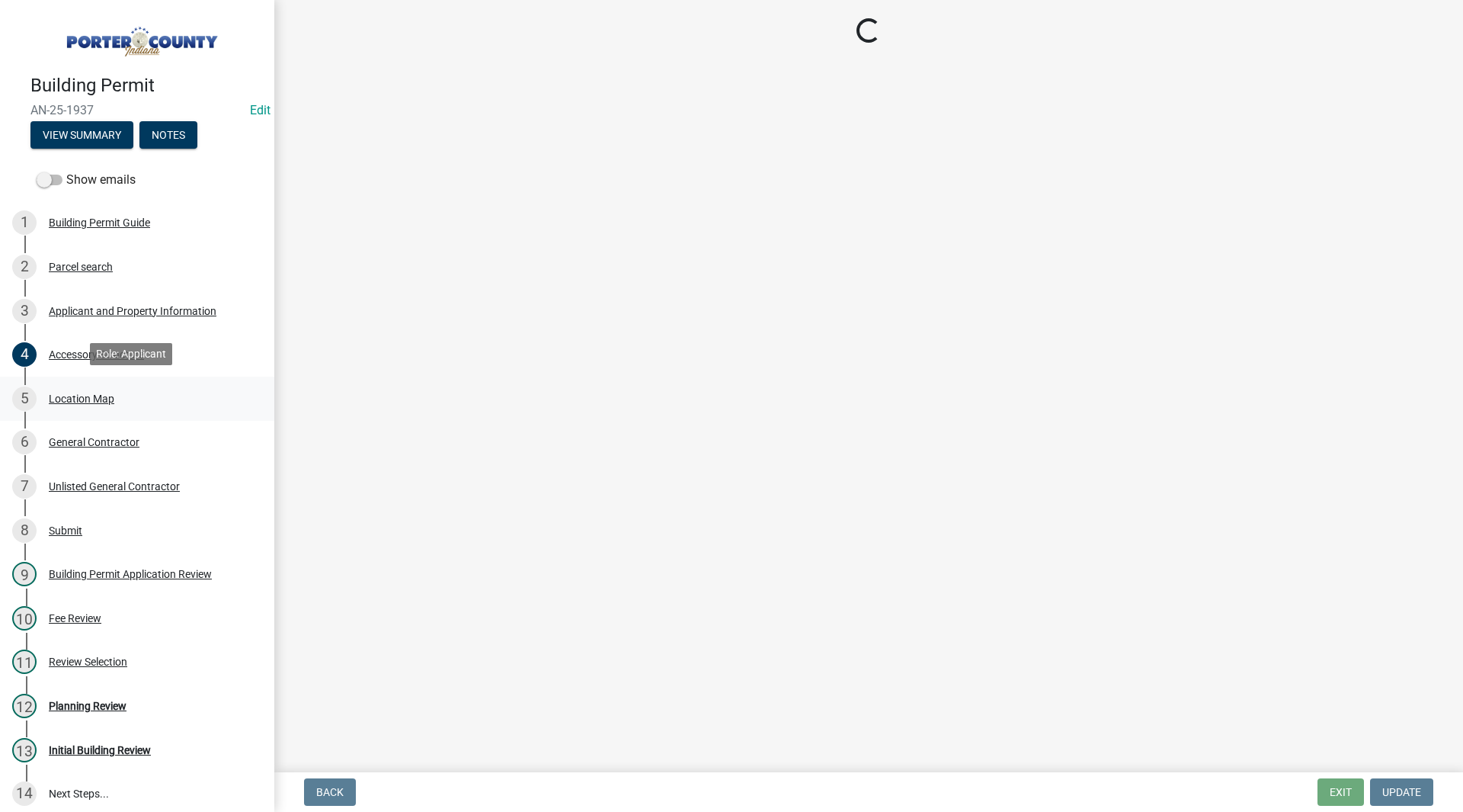
scroll to position [0, 0]
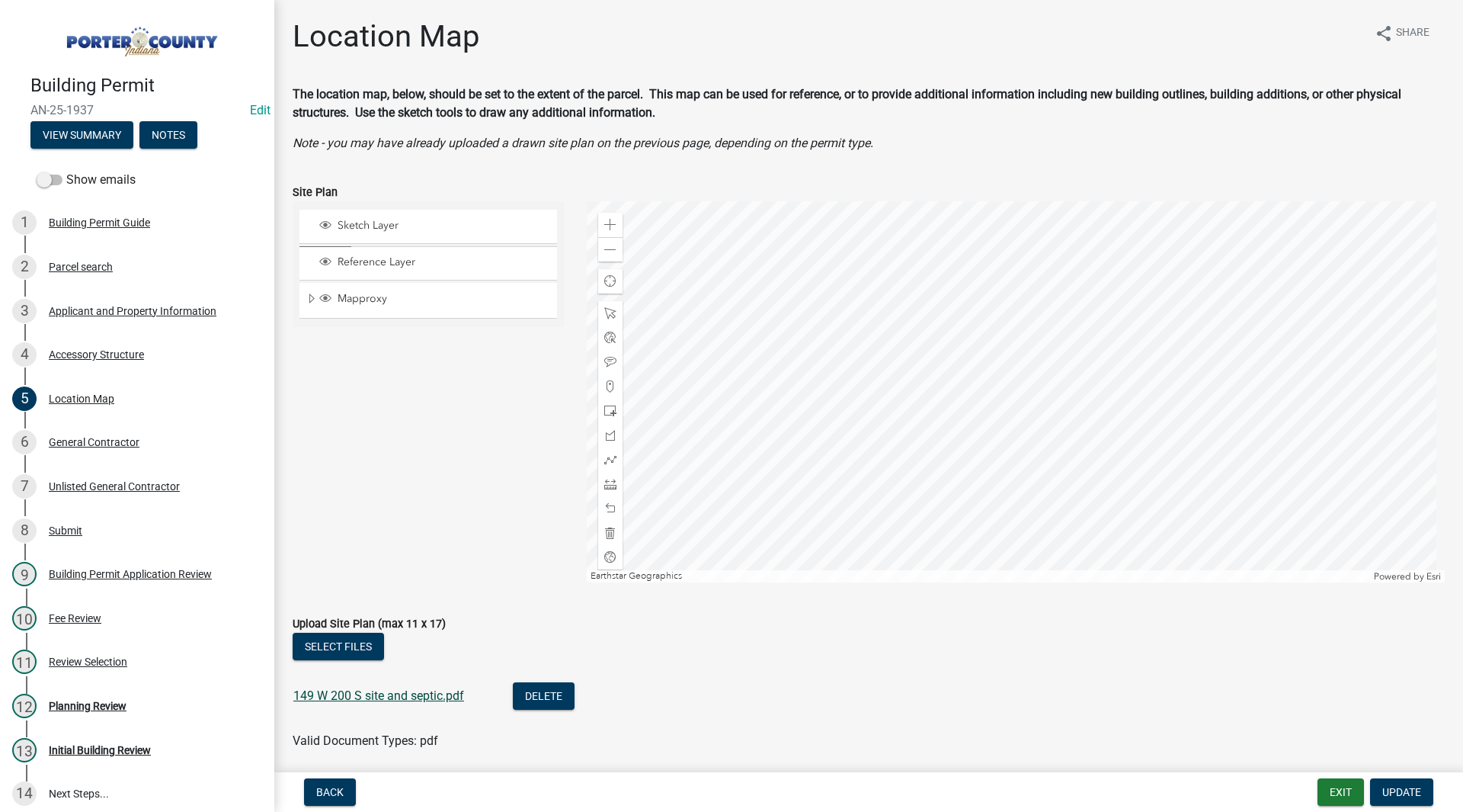
click at [381, 692] on link "149 W 200 S site and septic.pdf" at bounding box center [378, 695] width 171 height 15
click at [110, 686] on link "12 Planning Review" at bounding box center [137, 706] width 274 height 44
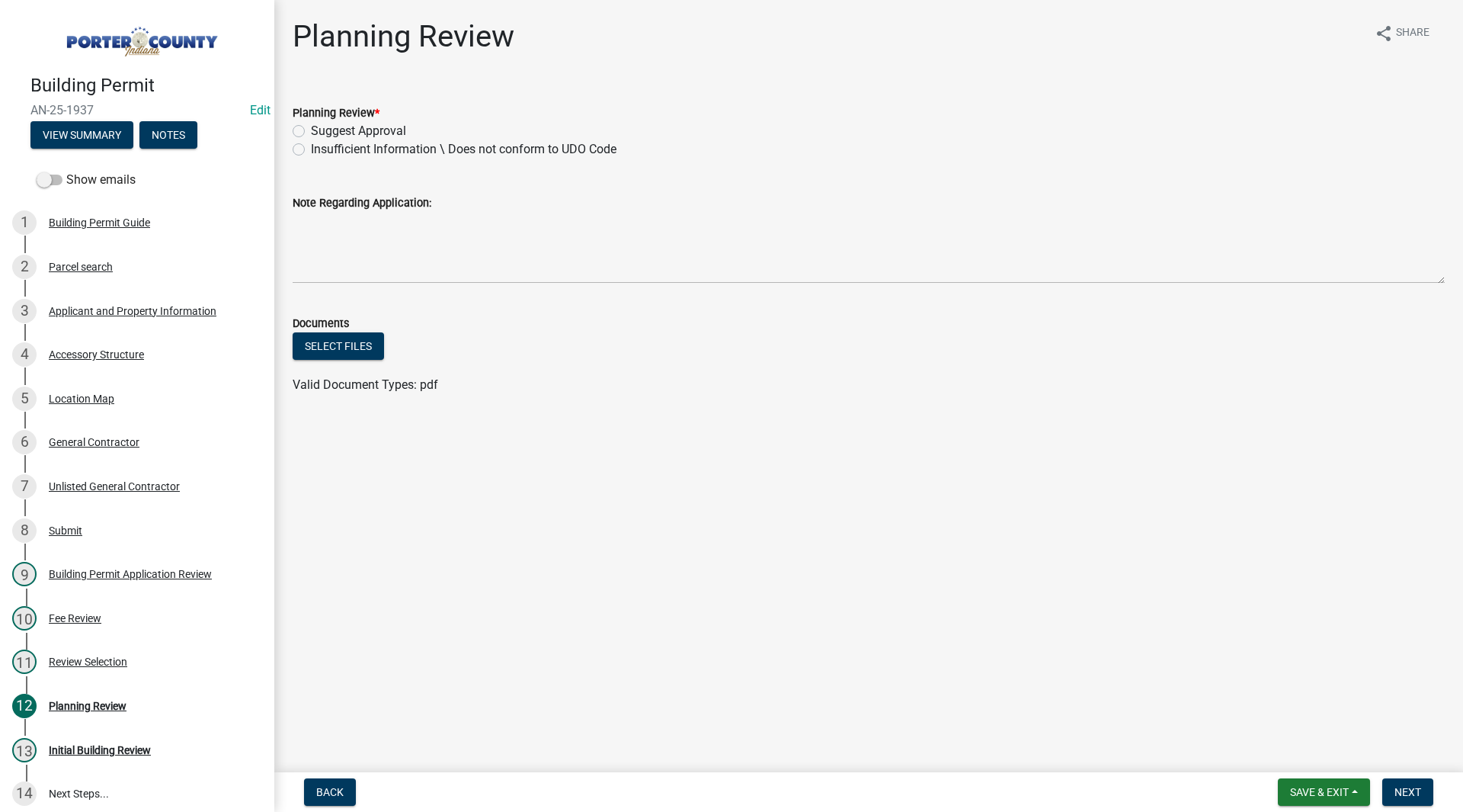
click at [378, 132] on label "Suggest Approval" at bounding box center [358, 131] width 95 height 18
click at [321, 132] on input "Suggest Approval" at bounding box center [315, 126] width 10 height 10
radio input "true"
click at [1399, 793] on span "Next" at bounding box center [1408, 792] width 27 height 12
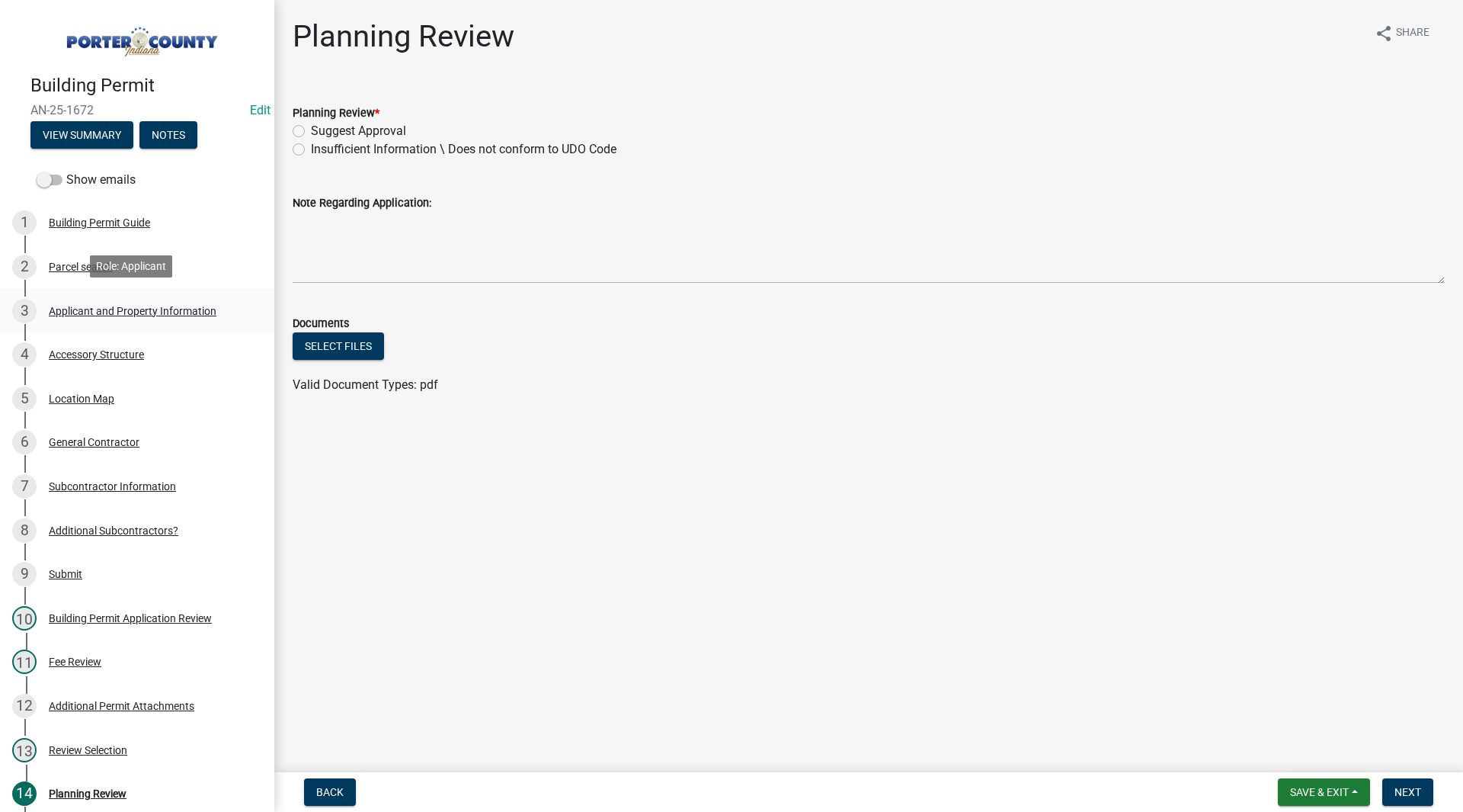
click at [80, 306] on div "Applicant and Property Information" at bounding box center [132, 311] width 168 height 10
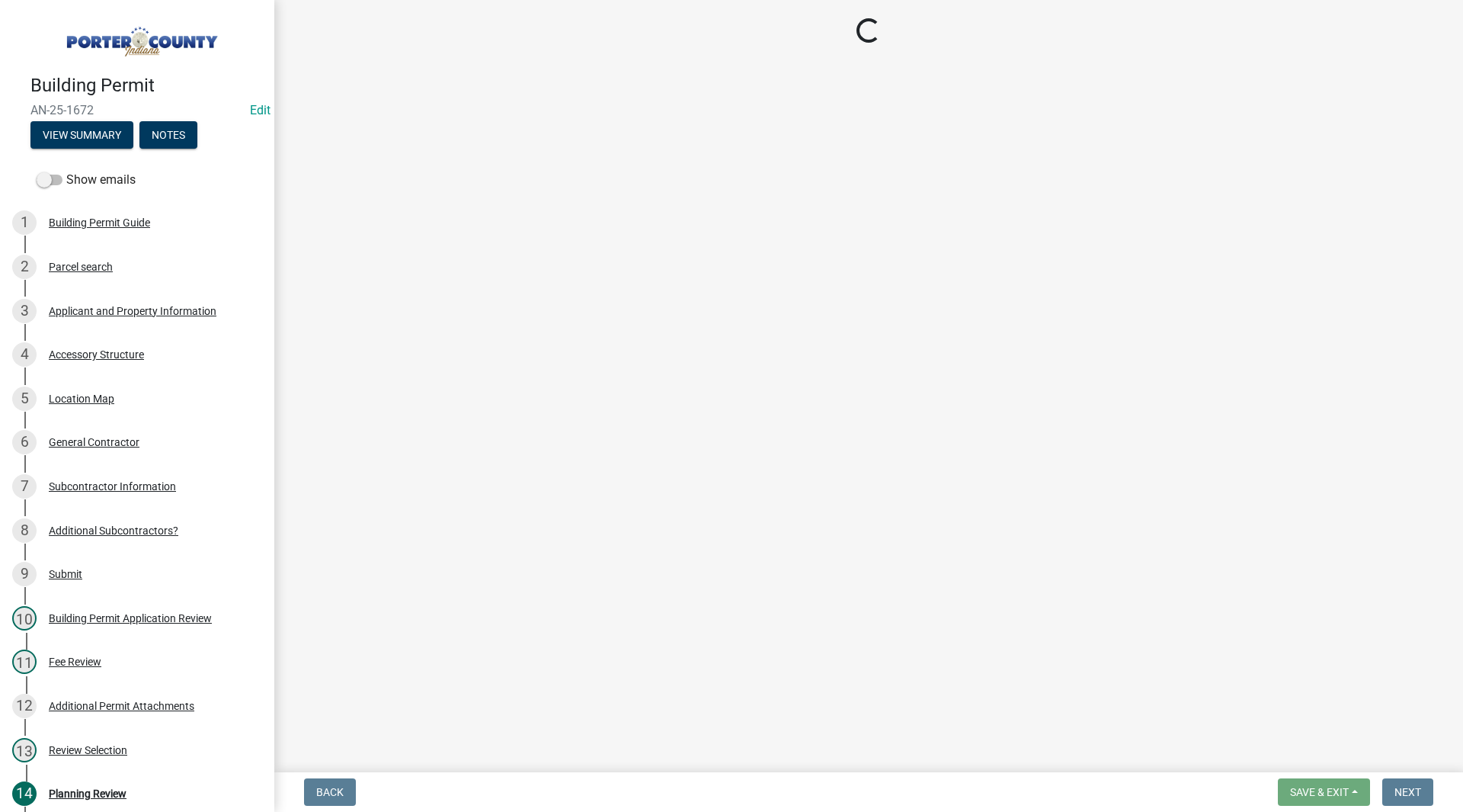
select select "eebc071e-620a-4db8-83e9-cb6b194c67e9"
select select "c796f995-08fe-487b-a20e-70ab553361d3"
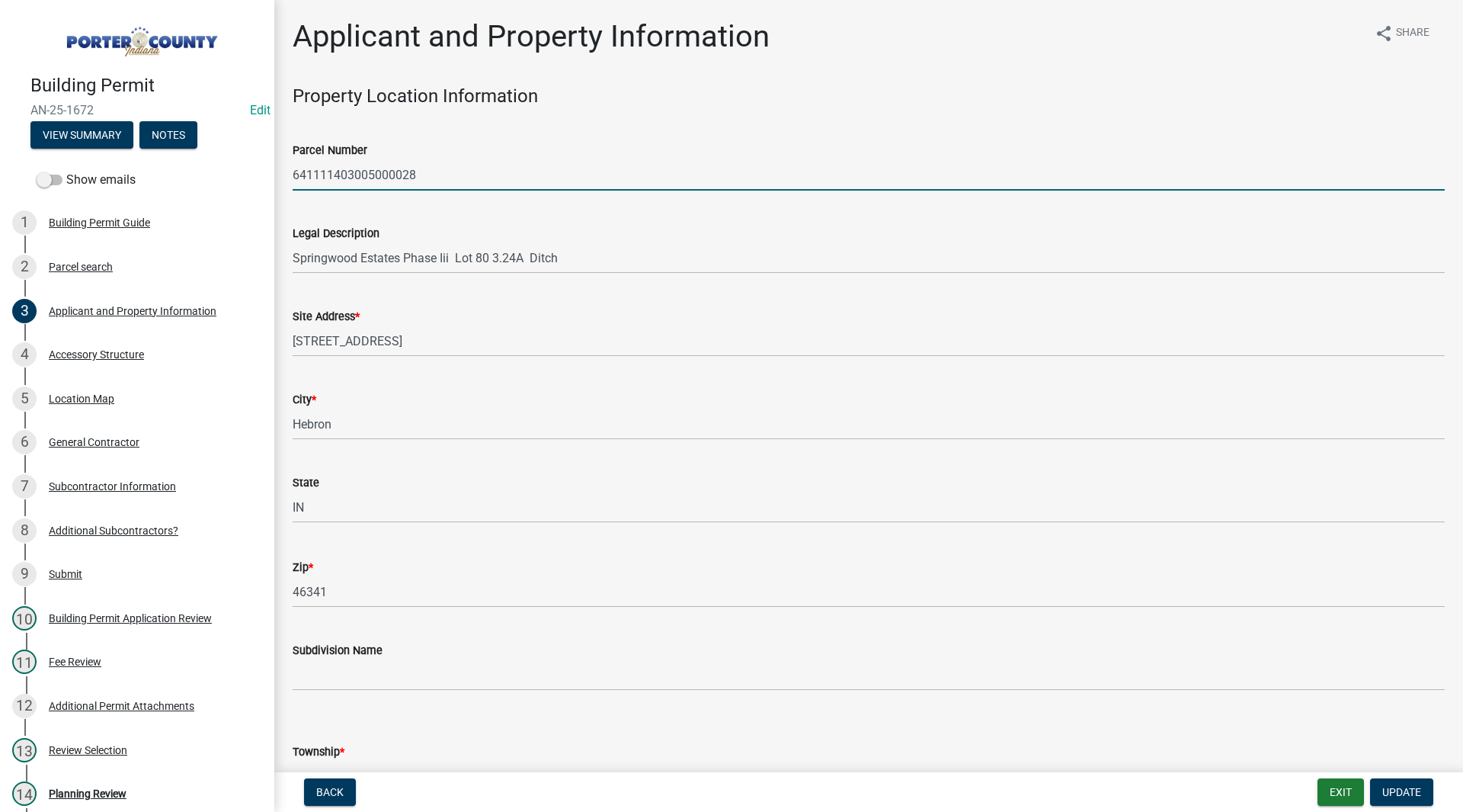
drag, startPoint x: 449, startPoint y: 180, endPoint x: 294, endPoint y: 169, distance: 155.4
click at [294, 169] on input "641111403005000028" at bounding box center [868, 175] width 1152 height 31
click at [341, 201] on wm-data-entity-input "Parcel Number 641111403005000028" at bounding box center [868, 161] width 1152 height 83
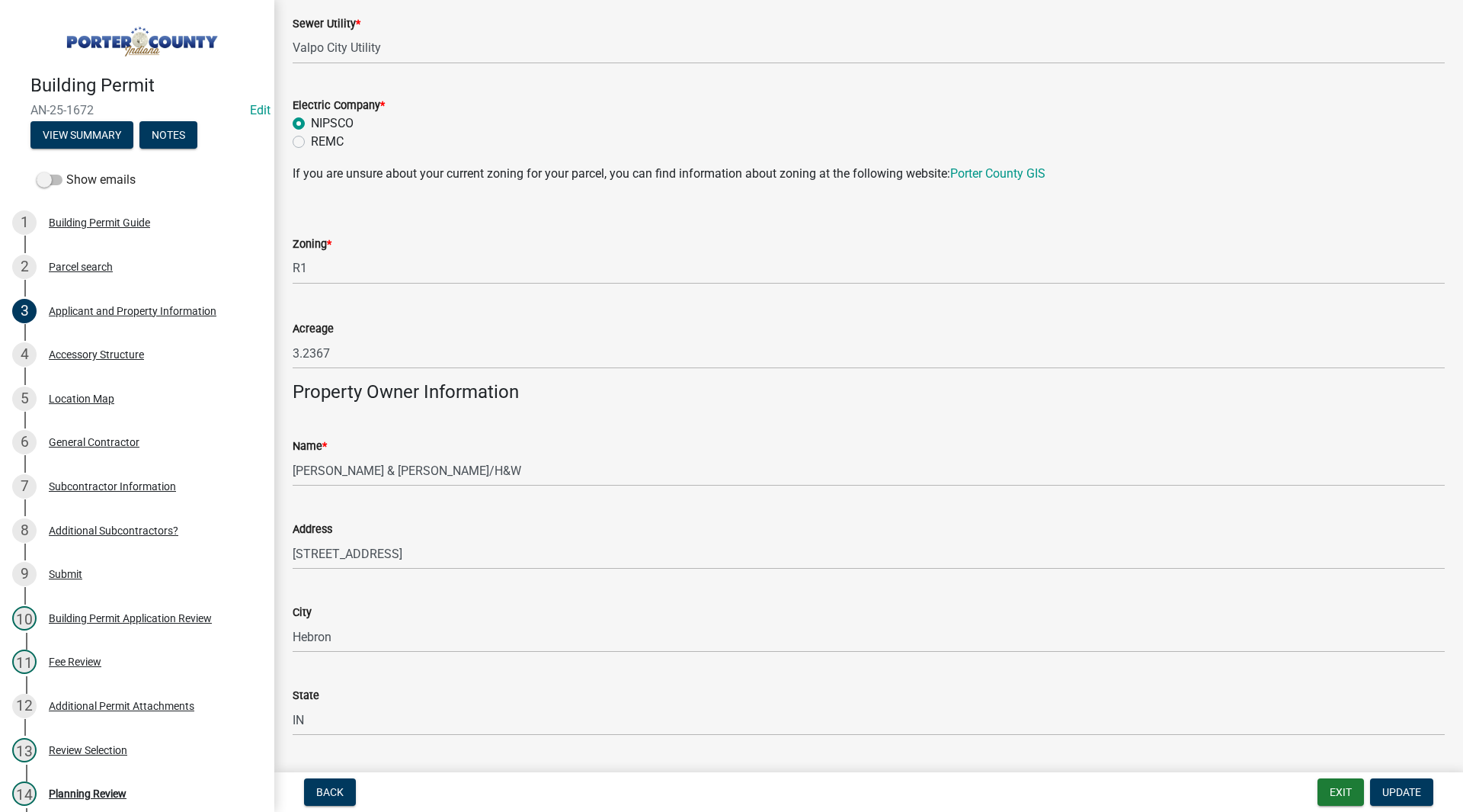
scroll to position [1220, 0]
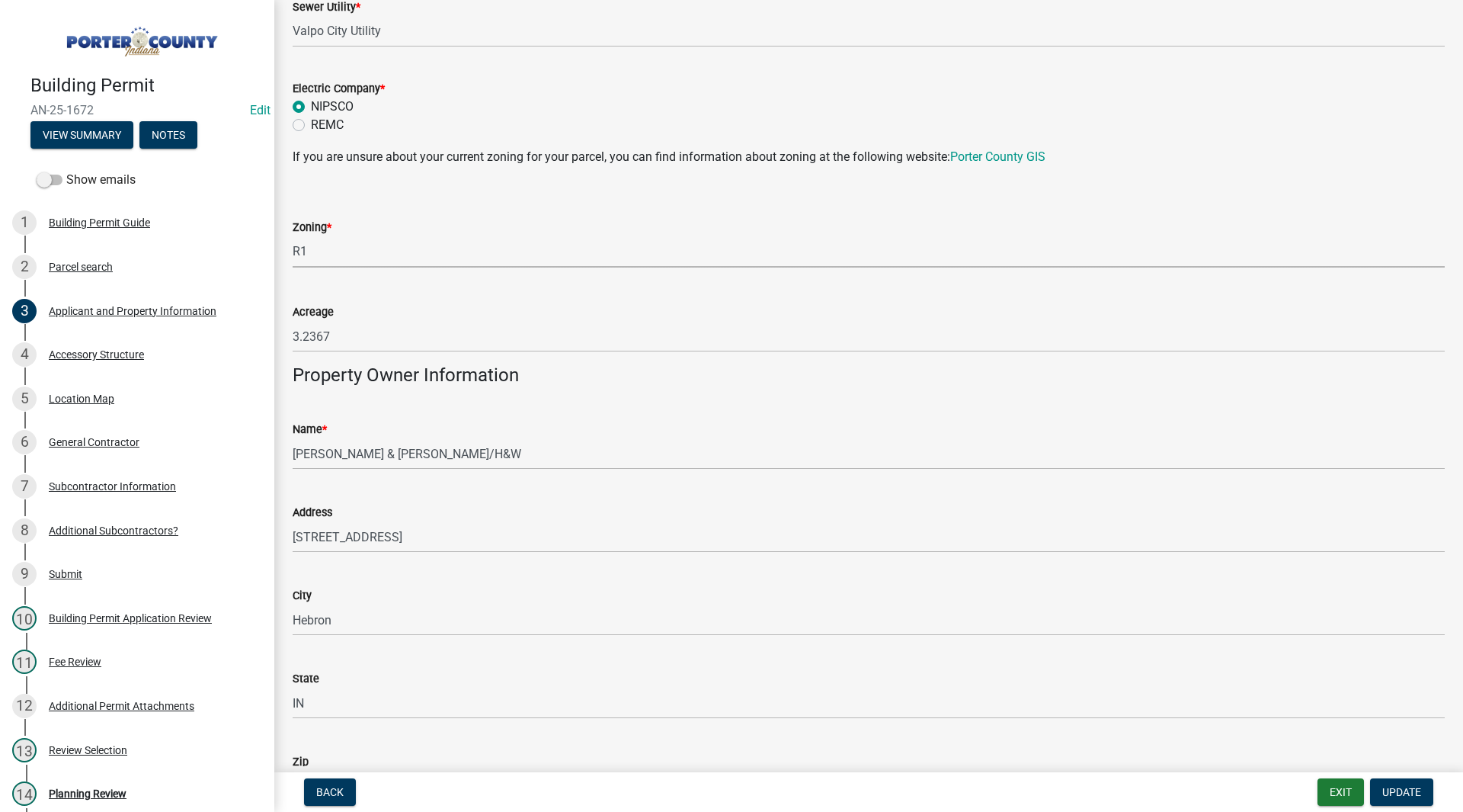
click at [354, 247] on select "Select Item... A1 A2 CH CM CN I1 I2 I3 IN MP OT P1 P2 PUD R1 R2 R3 R4 RL RR" at bounding box center [868, 252] width 1152 height 31
click at [293, 236] on select "Select Item... A1 A2 CH CM CN I1 I2 I3 IN MP OT P1 P2 PUD R1 R2 R3 R4 RL RR" at bounding box center [868, 252] width 1152 height 31
select select "92efe679-05f4-414a-9426-51627fba5de6"
click at [366, 414] on div "Name * Phelps Robert L & Suzanne M/H&W" at bounding box center [868, 434] width 1152 height 71
click at [1400, 789] on span "Update" at bounding box center [1402, 792] width 39 height 12
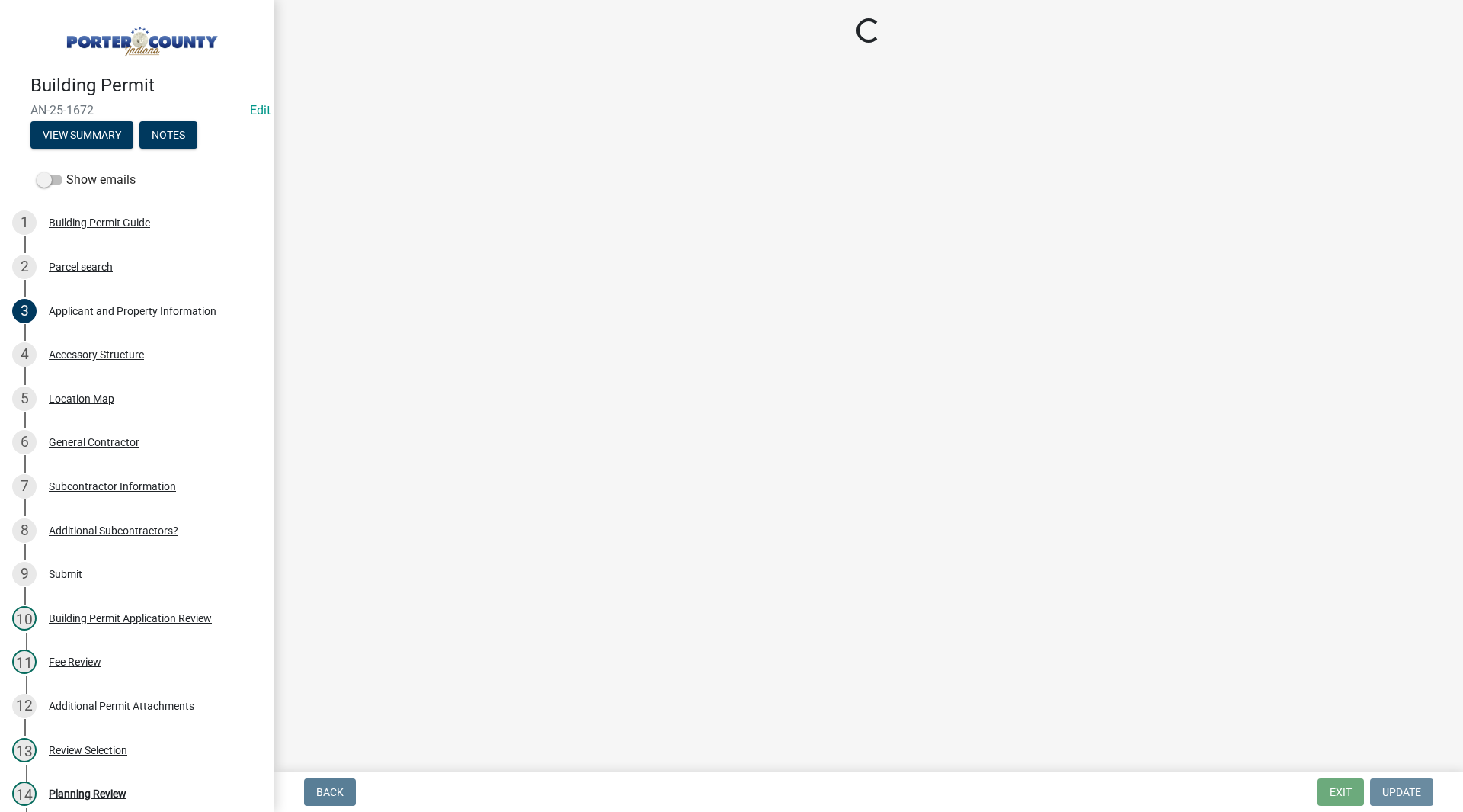
scroll to position [0, 0]
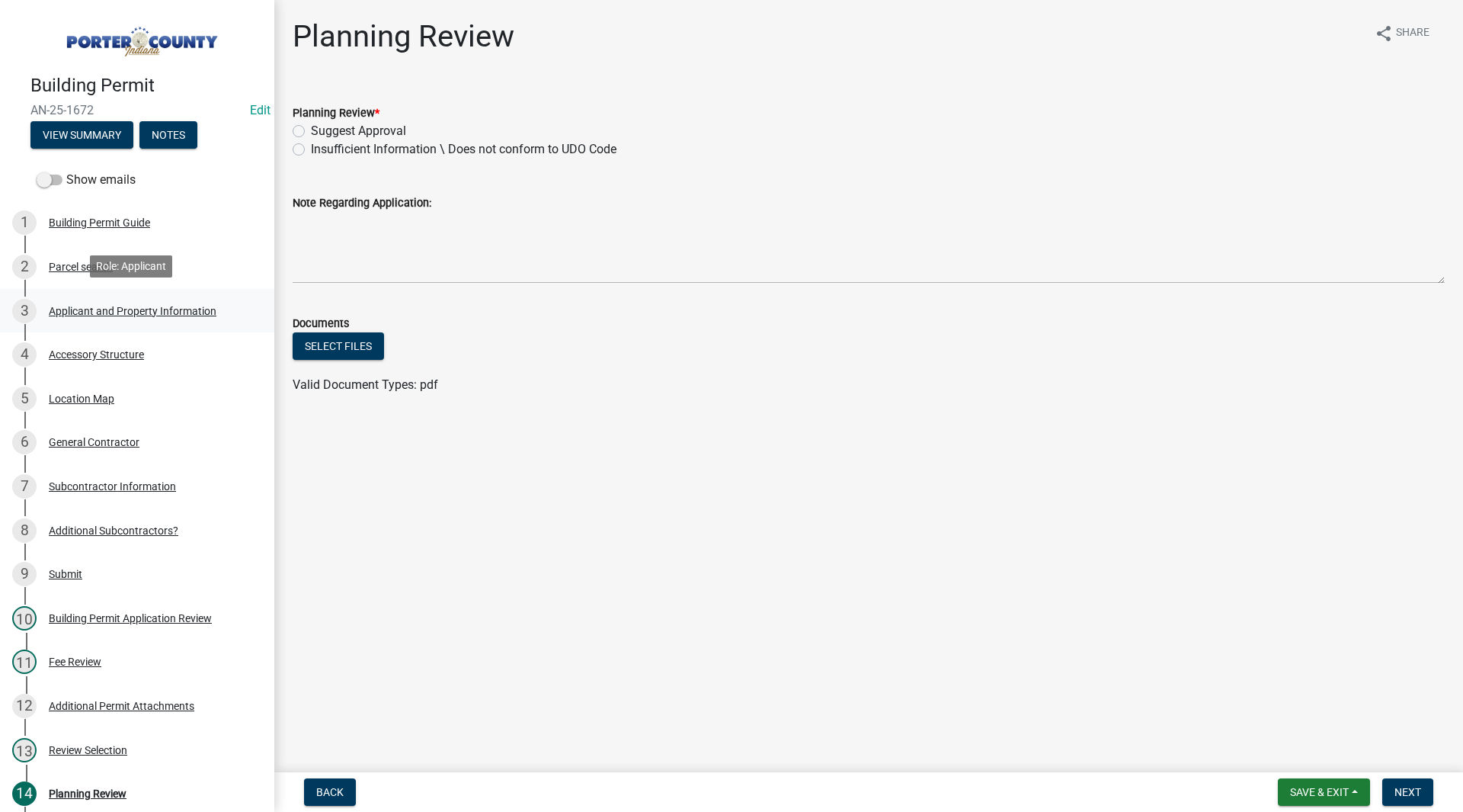
click at [200, 301] on div "3 Applicant and Property Information" at bounding box center [131, 311] width 238 height 24
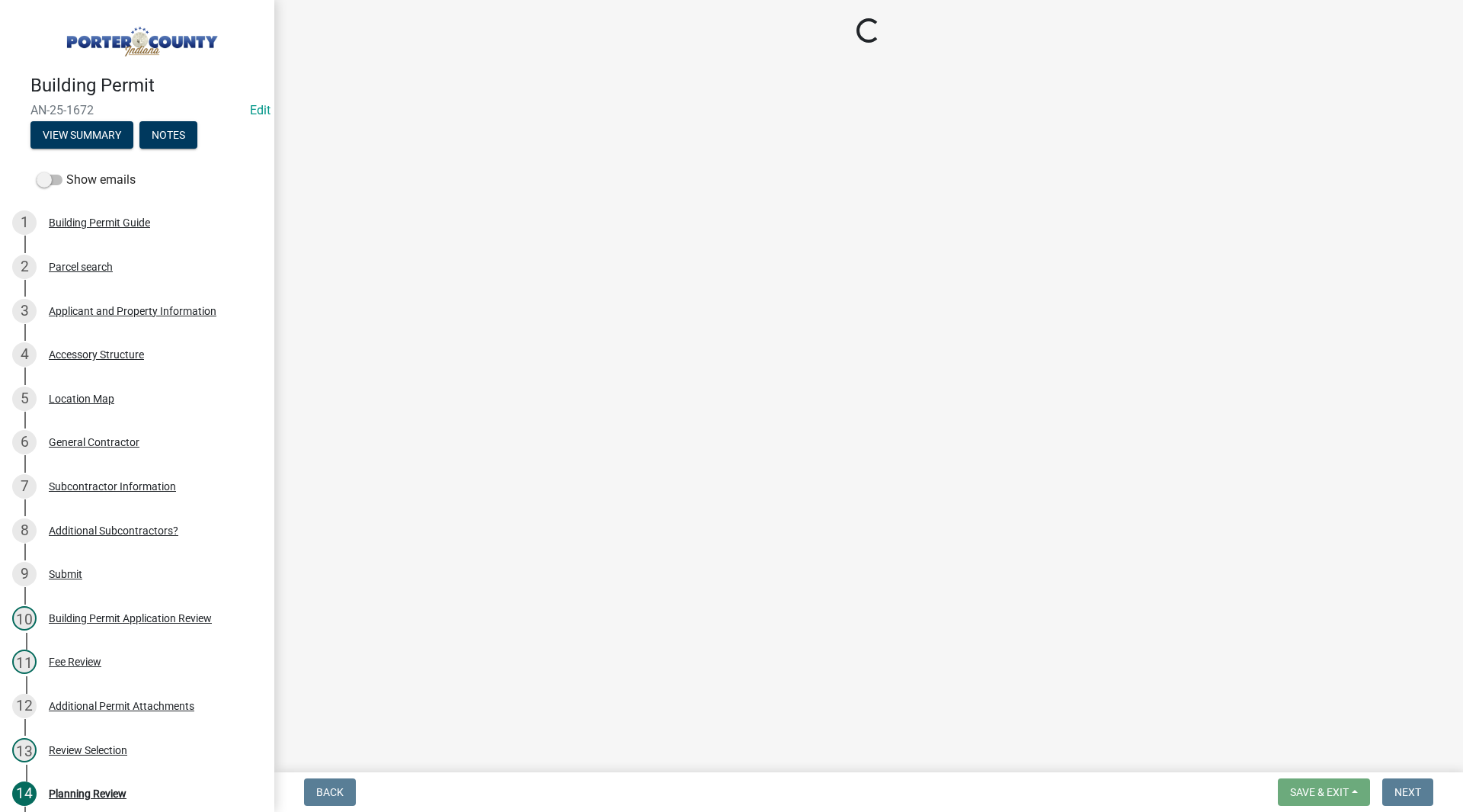
select select "eebc071e-620a-4db8-83e9-cb6b194c67e9"
select select "c796f995-08fe-487b-a20e-70ab553361d3"
select select "92efe679-05f4-414a-9426-51627fba5de6"
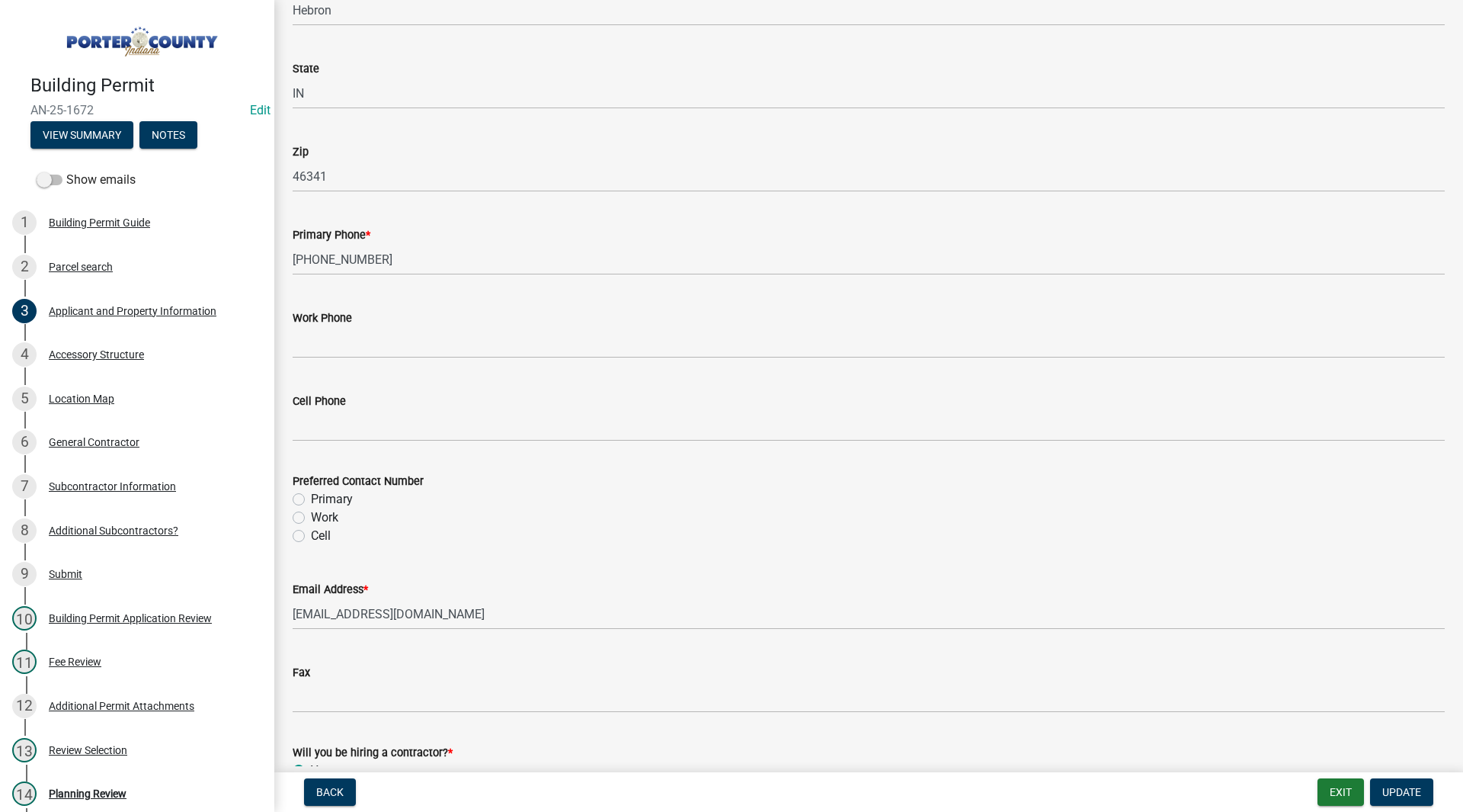
scroll to position [2040, 0]
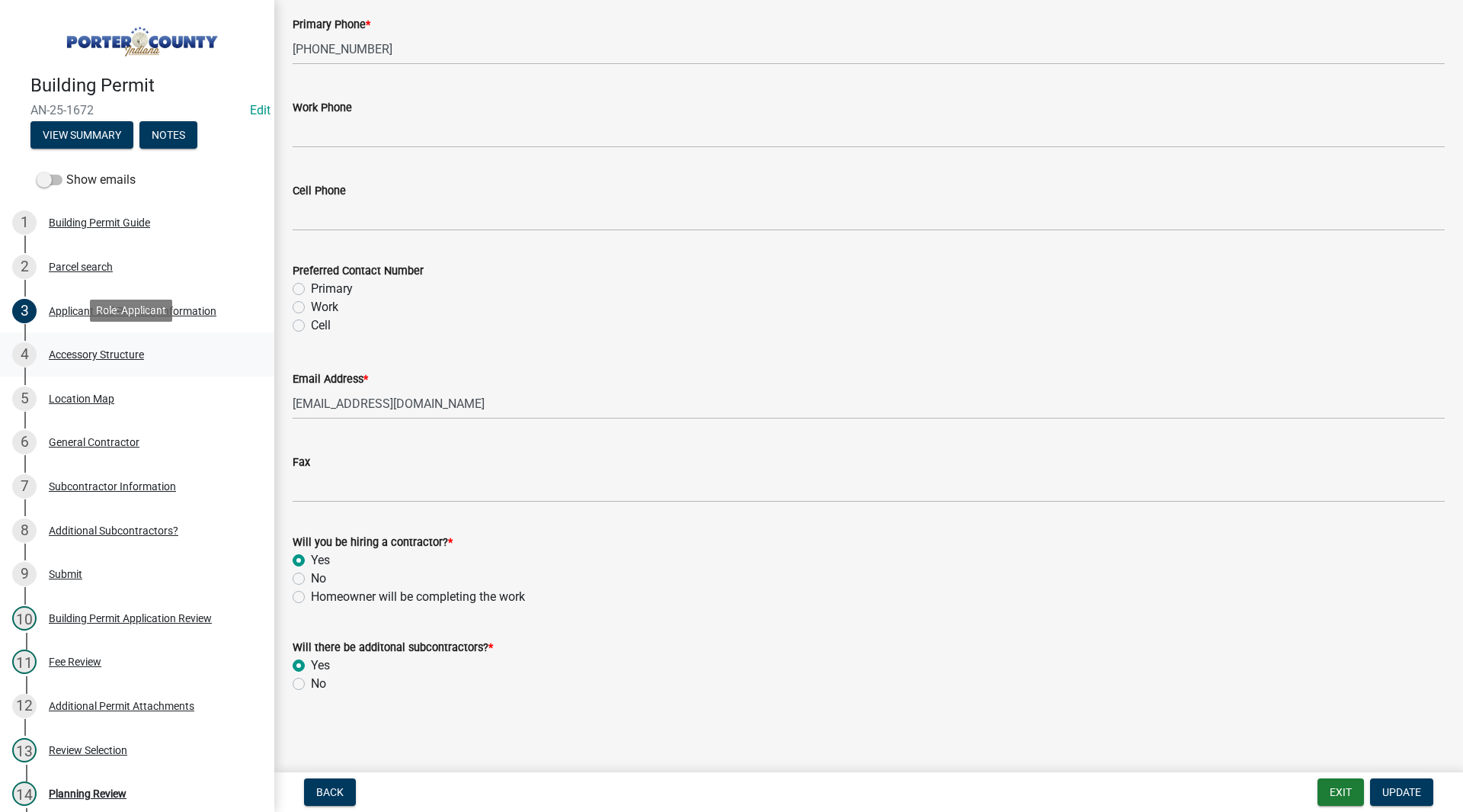
click at [164, 351] on div "4 Accessory Structure" at bounding box center [131, 354] width 238 height 24
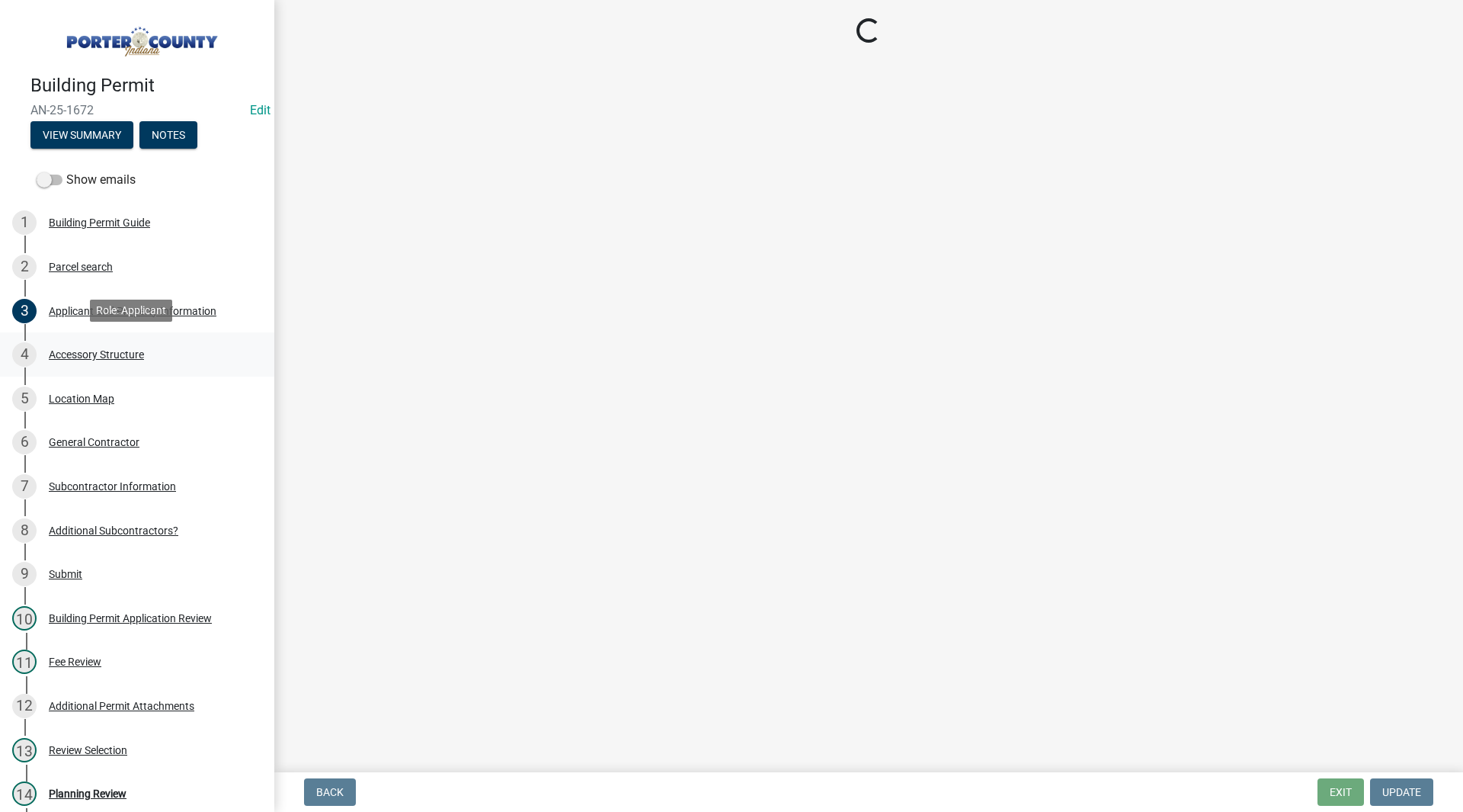
scroll to position [0, 0]
select select "e417d459-1a07-4045-9f8a-b98bfca84a5c"
select select "b16561a8-8531-4c00-a0ba-45c0345273e3"
select select "29856c7f-eeba-4e54-97cb-4d08c5c5b677"
select select "d4b8d1da-05eb-44cd-bbb6-c979fa719f22"
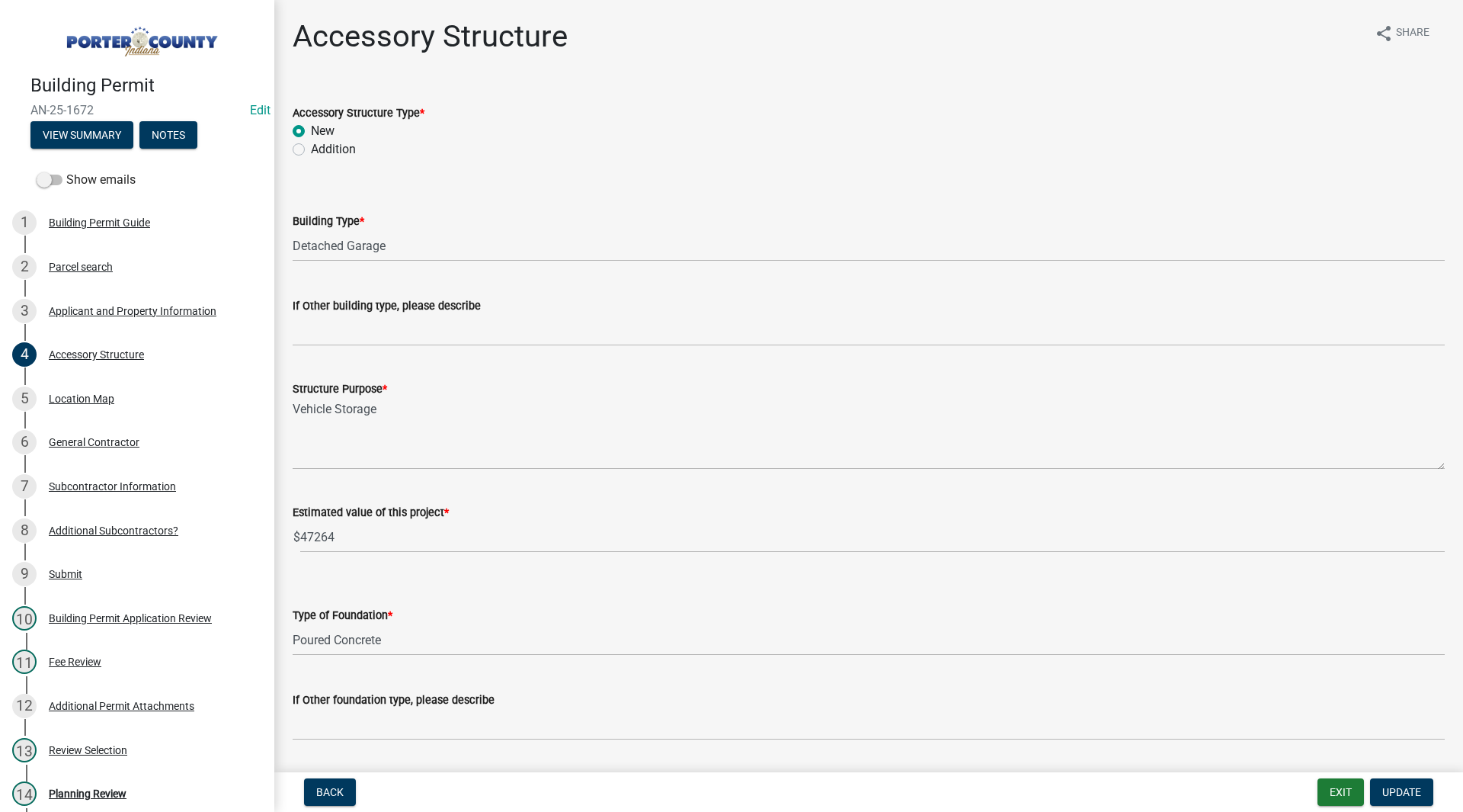
click at [443, 304] on label "If Other building type, please describe" at bounding box center [386, 306] width 188 height 10
click at [443, 315] on input "If Other building type, please describe" at bounding box center [868, 331] width 1152 height 31
click at [443, 304] on label "If Other building type, please describe" at bounding box center [386, 306] width 188 height 10
click at [443, 315] on input "If Other building type, please describe" at bounding box center [868, 331] width 1152 height 31
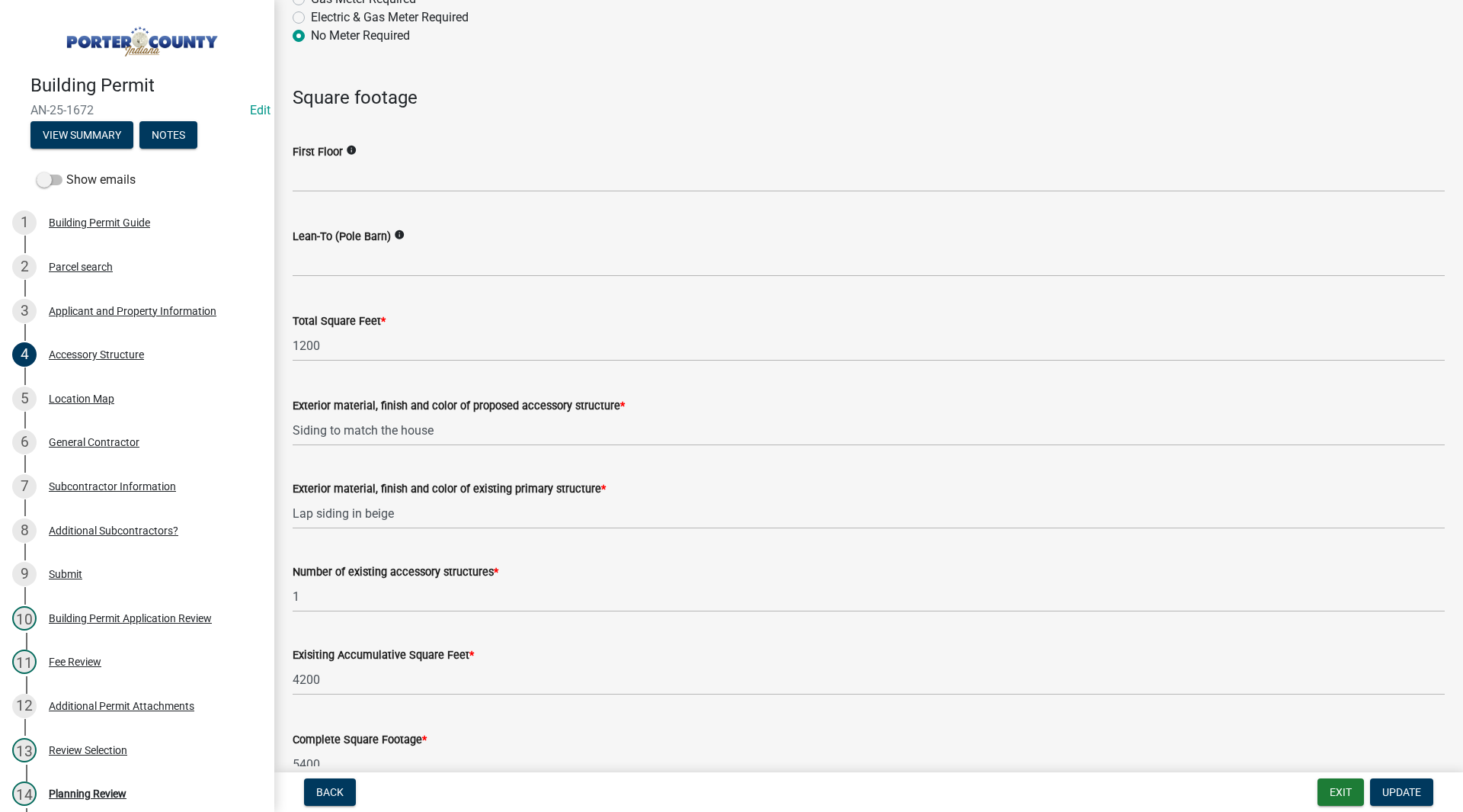
scroll to position [1524, 0]
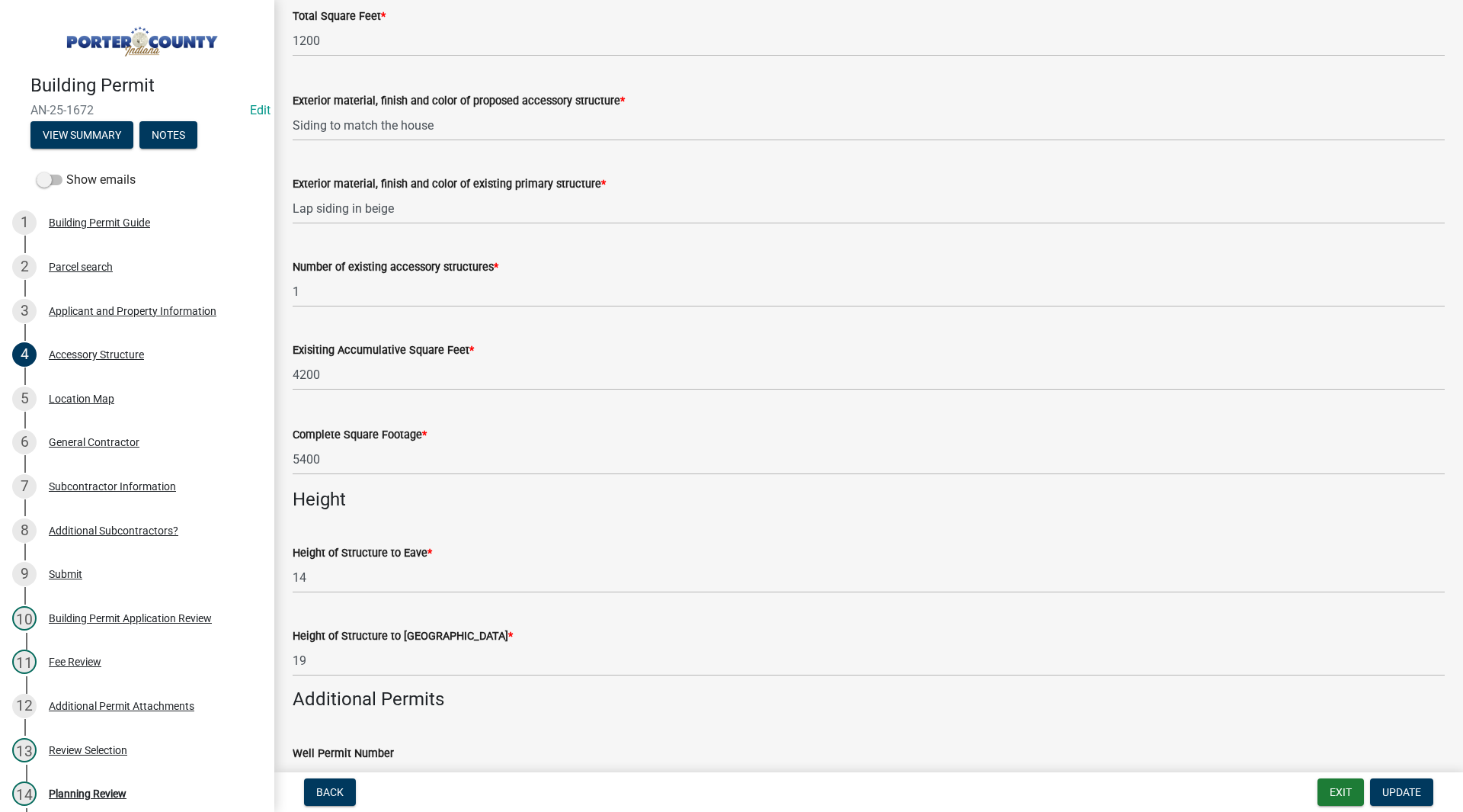
click at [404, 490] on h4 "Height" at bounding box center [868, 499] width 1152 height 23
click at [373, 410] on div "Complete Square Footage * 5400" at bounding box center [868, 440] width 1152 height 71
click at [512, 240] on div "Number of existing accessory structures * 1" at bounding box center [868, 272] width 1152 height 71
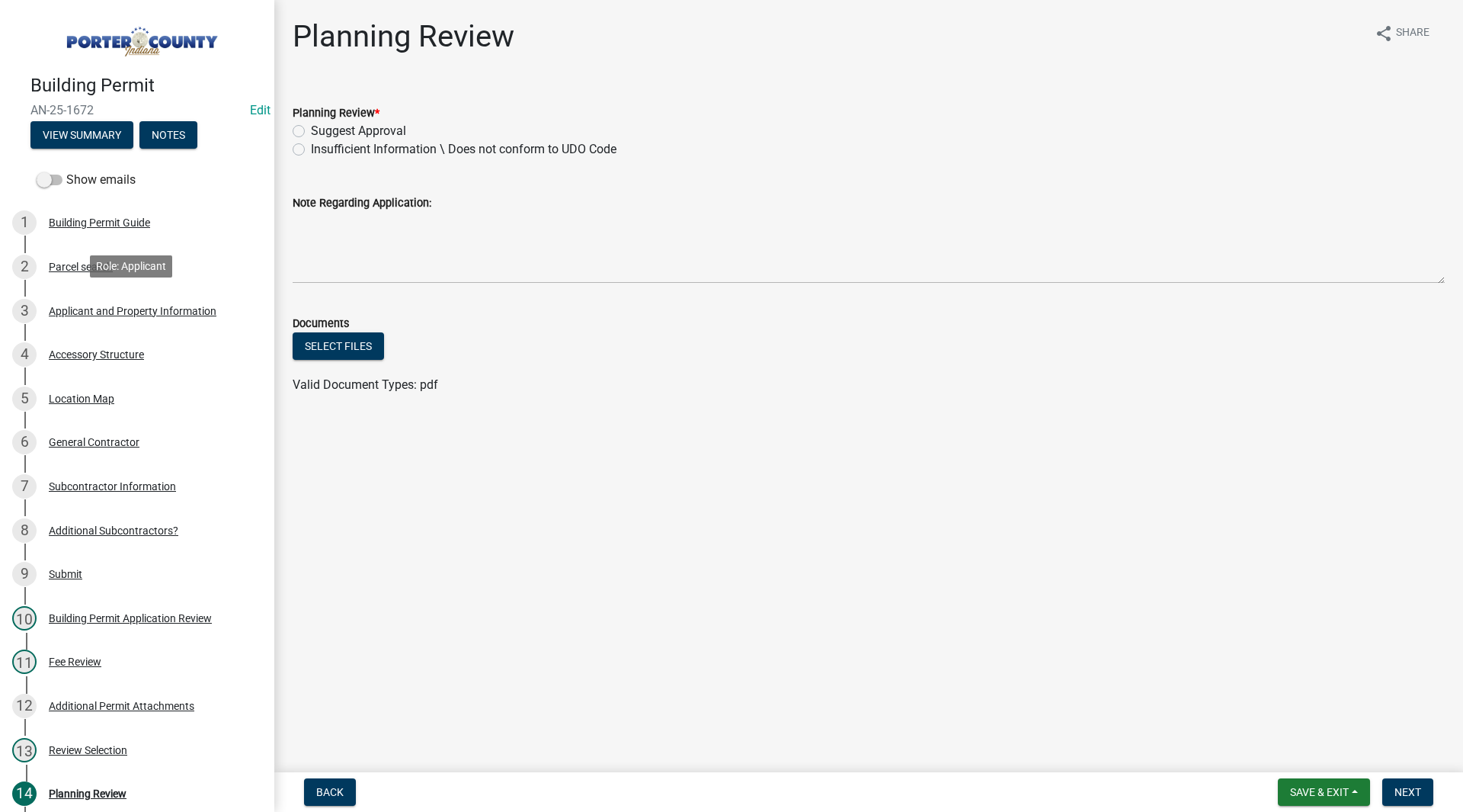
click at [102, 317] on div "3 Applicant and Property Information" at bounding box center [131, 311] width 238 height 24
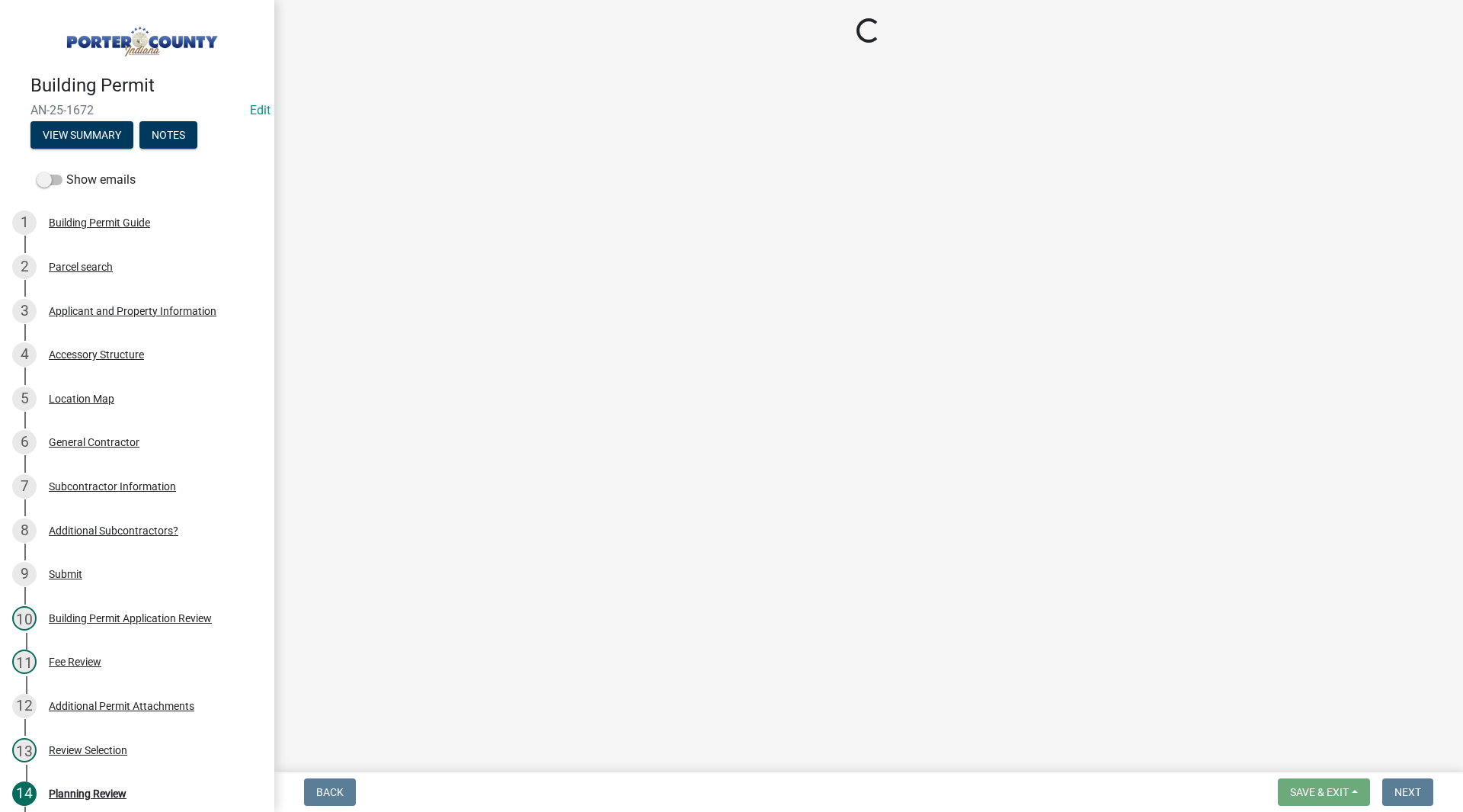
select select "eebc071e-620a-4db8-83e9-cb6b194c67e9"
select select "c796f995-08fe-487b-a20e-70ab553361d3"
select select "92efe679-05f4-414a-9426-51627fba5de6"
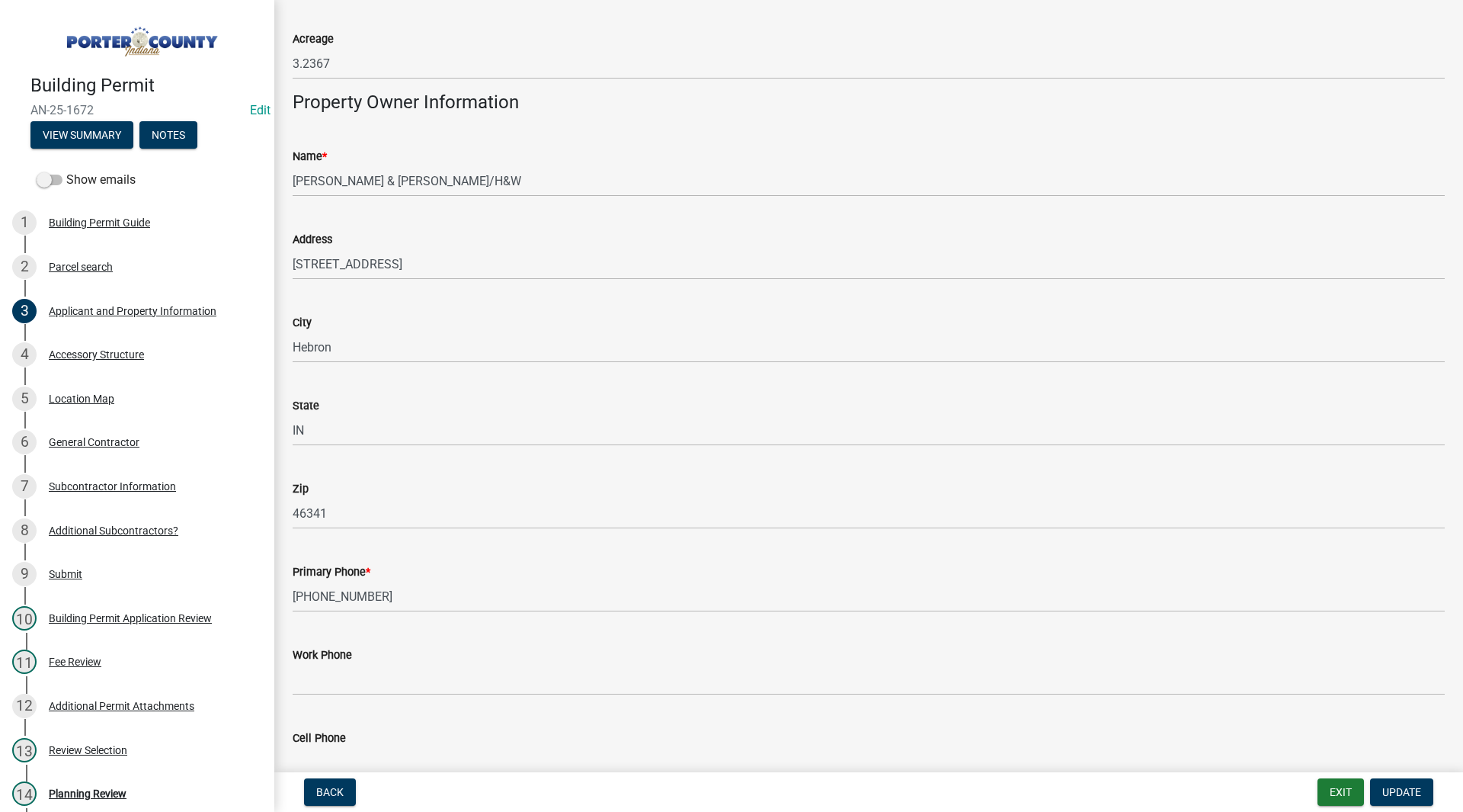
scroll to position [1430, 0]
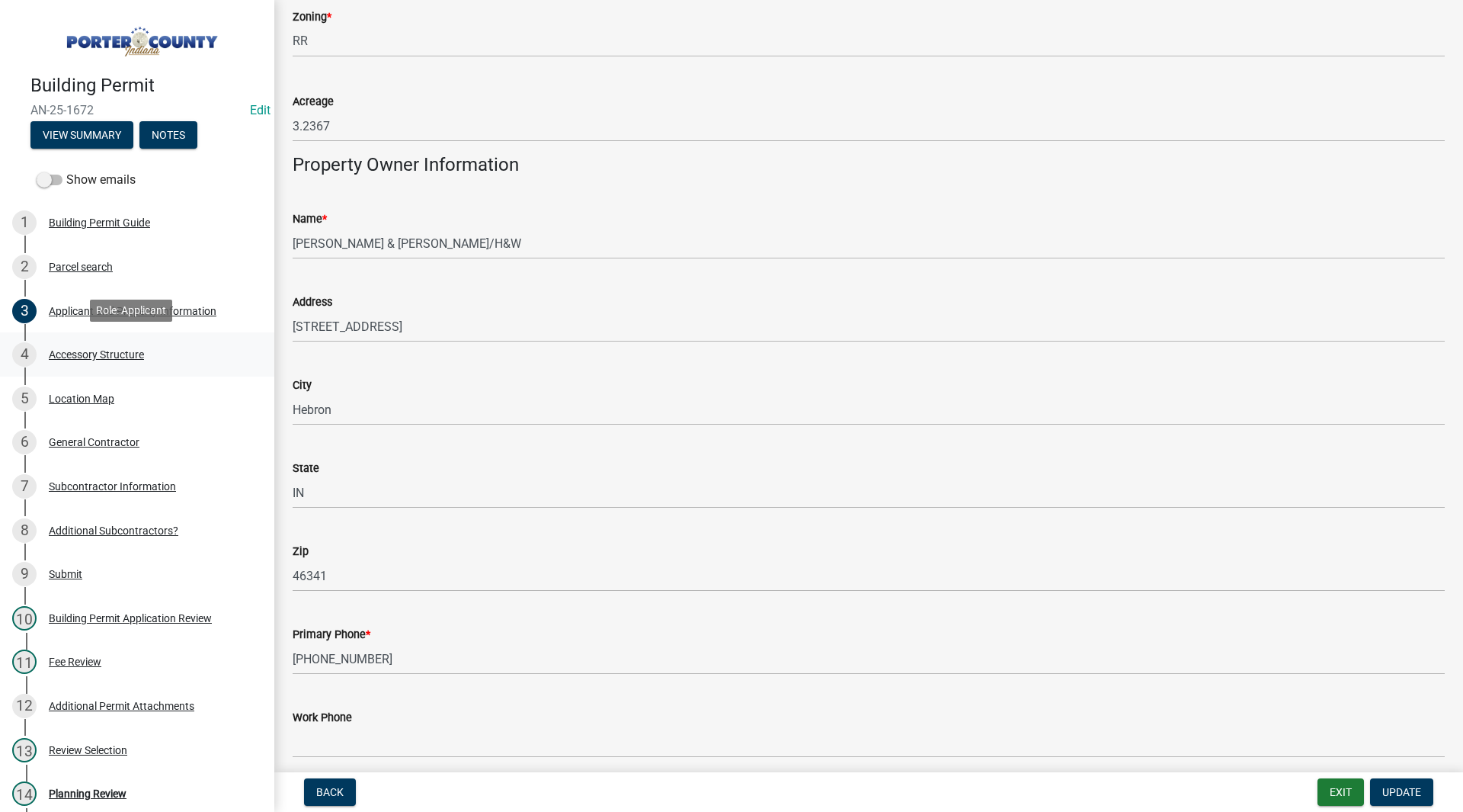
click at [199, 364] on div "4 Accessory Structure" at bounding box center [131, 354] width 238 height 24
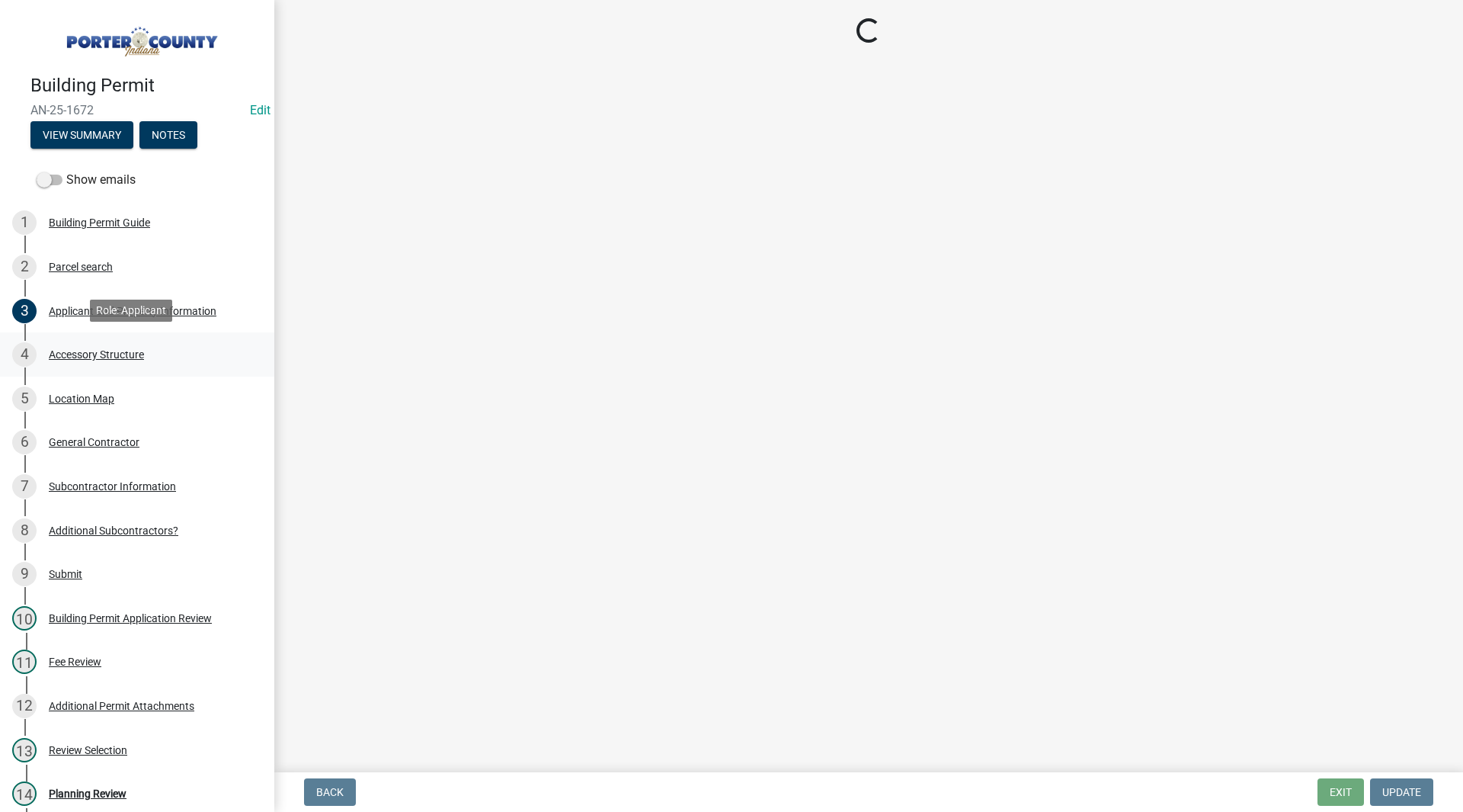
scroll to position [0, 0]
select select "e417d459-1a07-4045-9f8a-b98bfca84a5c"
select select "b16561a8-8531-4c00-a0ba-45c0345273e3"
select select "29856c7f-eeba-4e54-97cb-4d08c5c5b677"
select select "d4b8d1da-05eb-44cd-bbb6-c979fa719f22"
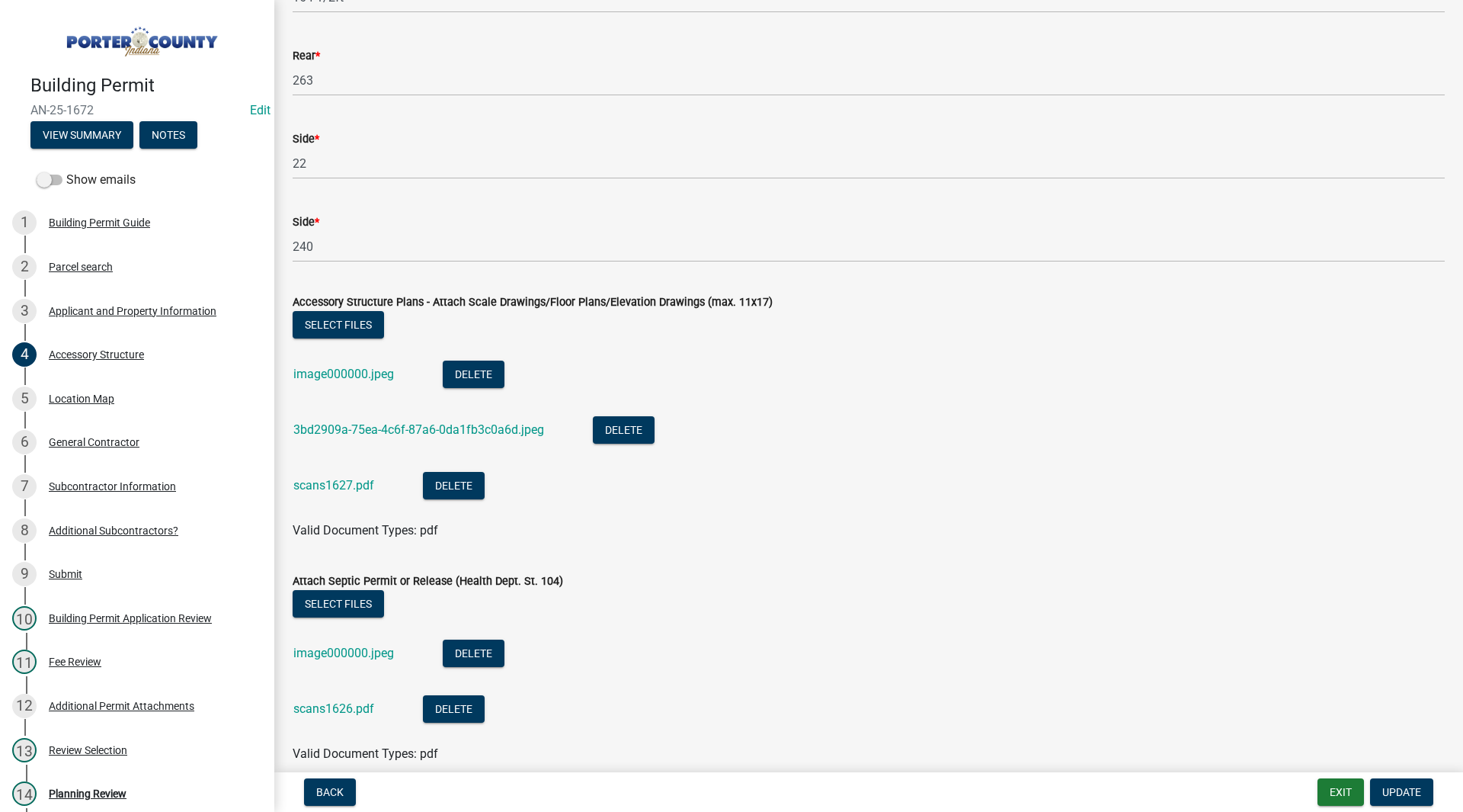
scroll to position [2743, 0]
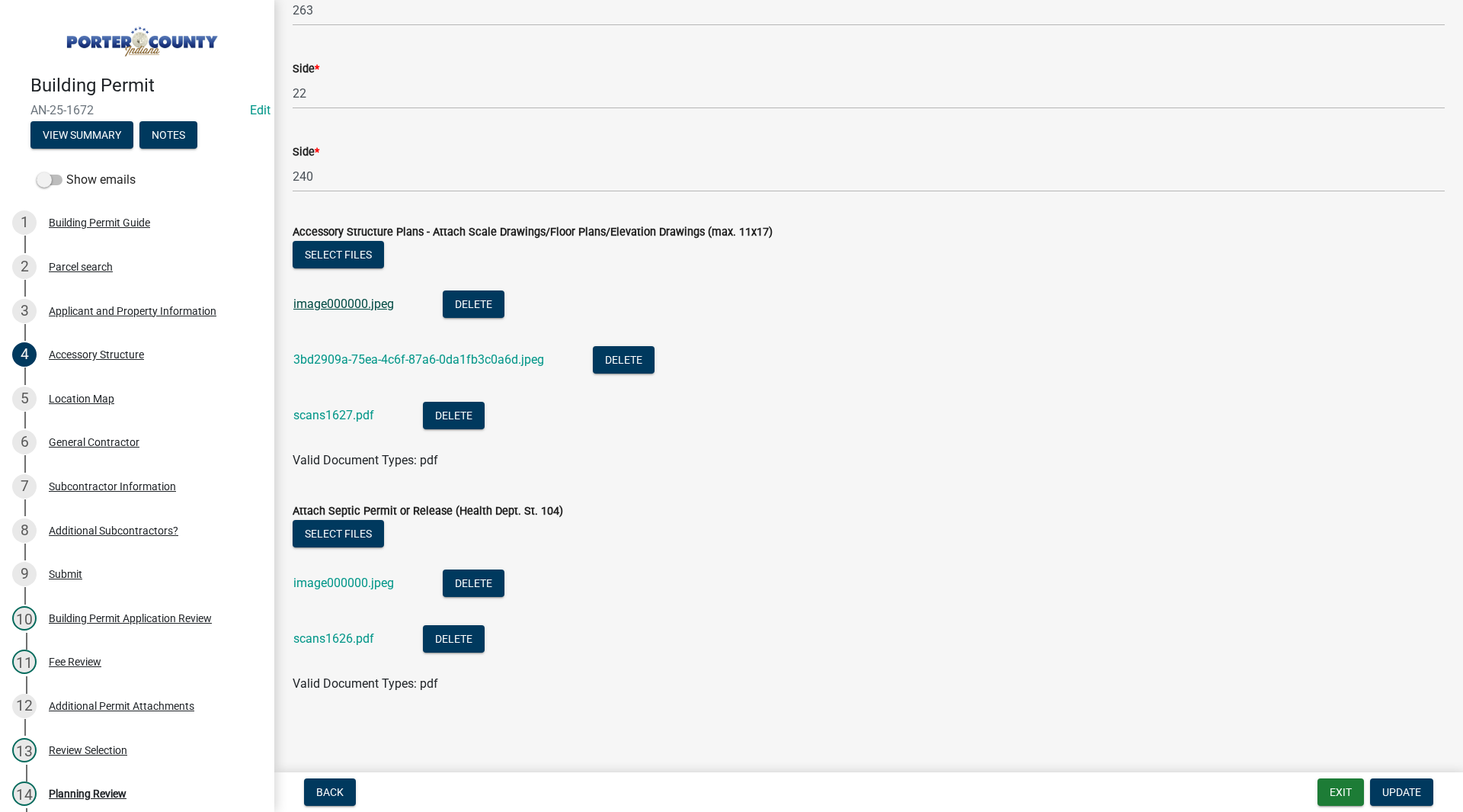
click at [366, 303] on link "image000000.jpeg" at bounding box center [344, 303] width 100 height 15
click at [403, 361] on link "3bd2909a-75ea-4c6f-87a6-0da1fb3c0a6d.jpeg" at bounding box center [419, 359] width 251 height 15
click at [332, 413] on link "scans1627.pdf" at bounding box center [333, 415] width 81 height 15
click at [343, 575] on div "image000000.jpeg" at bounding box center [356, 585] width 125 height 31
click at [342, 577] on link "image000000.jpeg" at bounding box center [344, 583] width 100 height 15
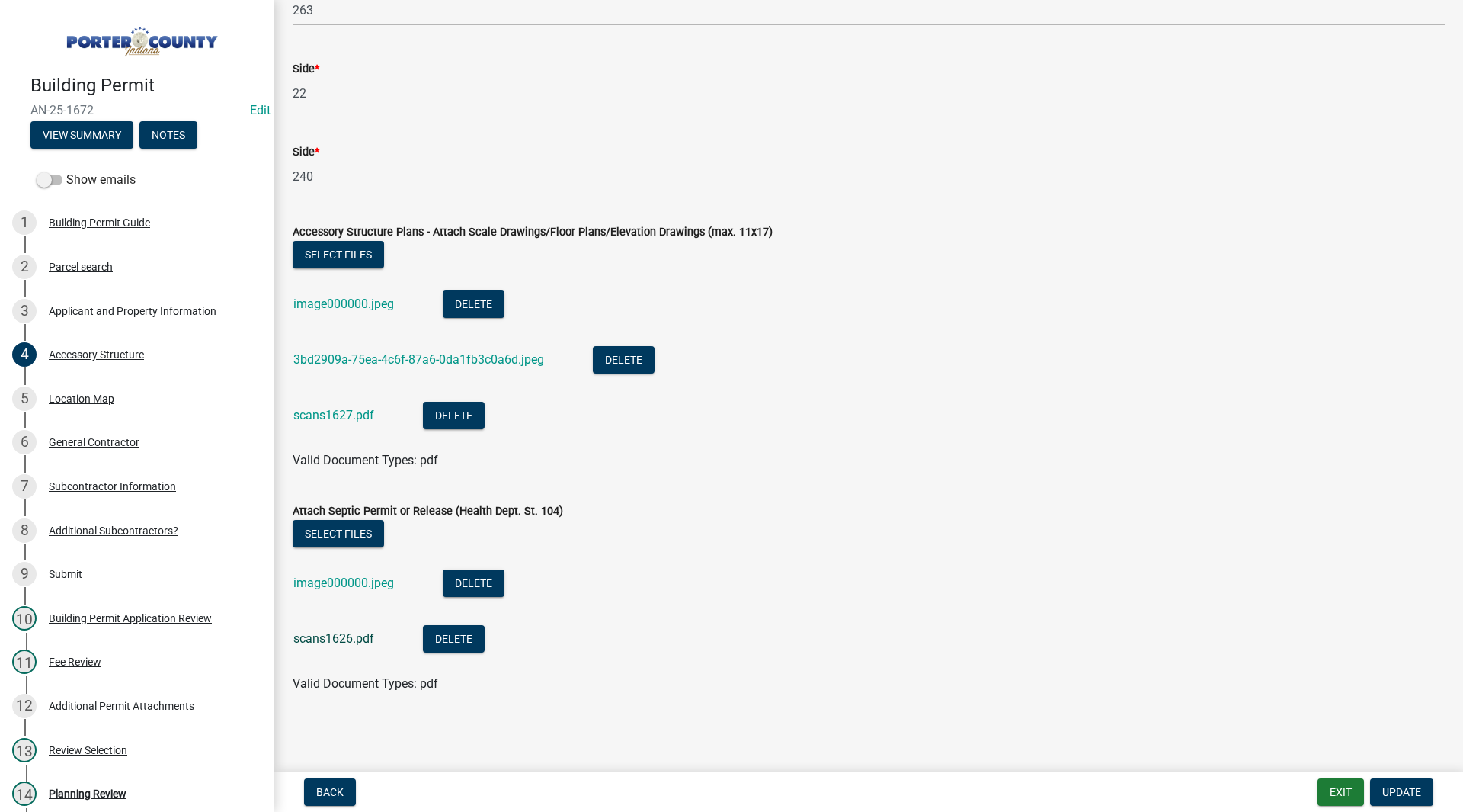
click at [341, 638] on link "scans1626.pdf" at bounding box center [333, 638] width 81 height 15
click at [114, 783] on div "14 Planning Review" at bounding box center [131, 793] width 238 height 24
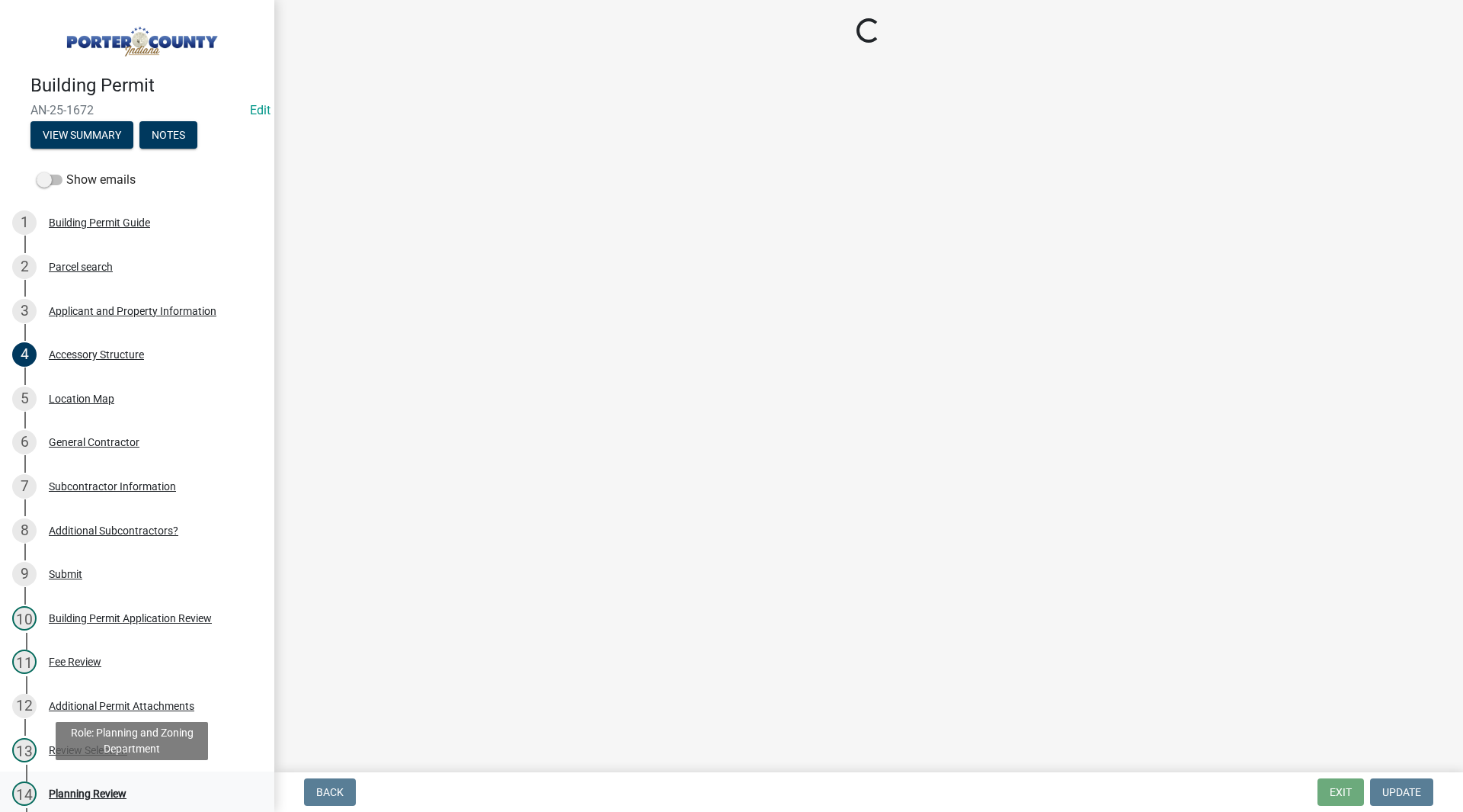
scroll to position [0, 0]
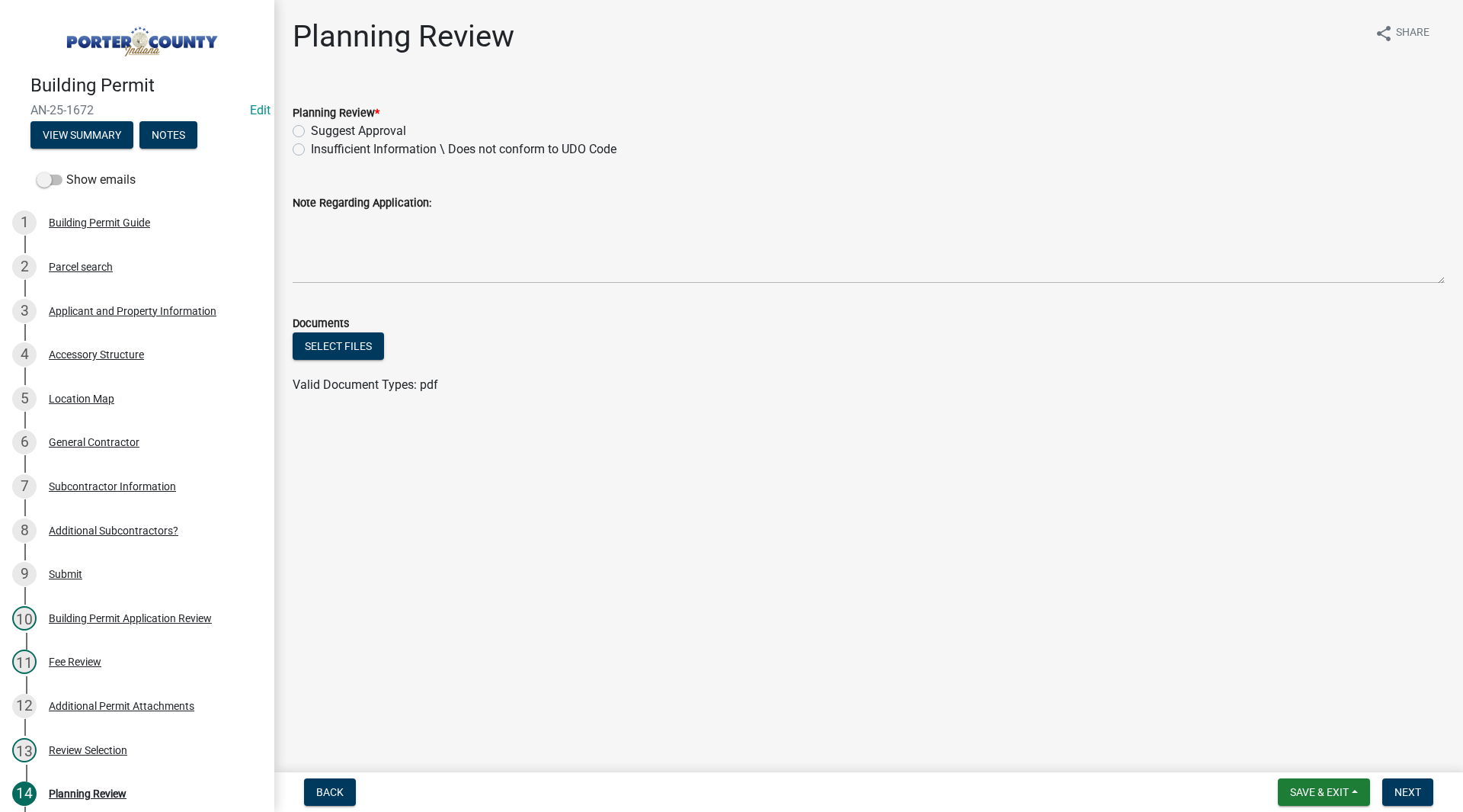
click at [386, 131] on label "Suggest Approval" at bounding box center [358, 131] width 95 height 18
click at [321, 131] on input "Suggest Approval" at bounding box center [315, 126] width 10 height 10
radio input "true"
click at [1418, 786] on span "Next" at bounding box center [1408, 792] width 27 height 12
